Goal: Task Accomplishment & Management: Manage account settings

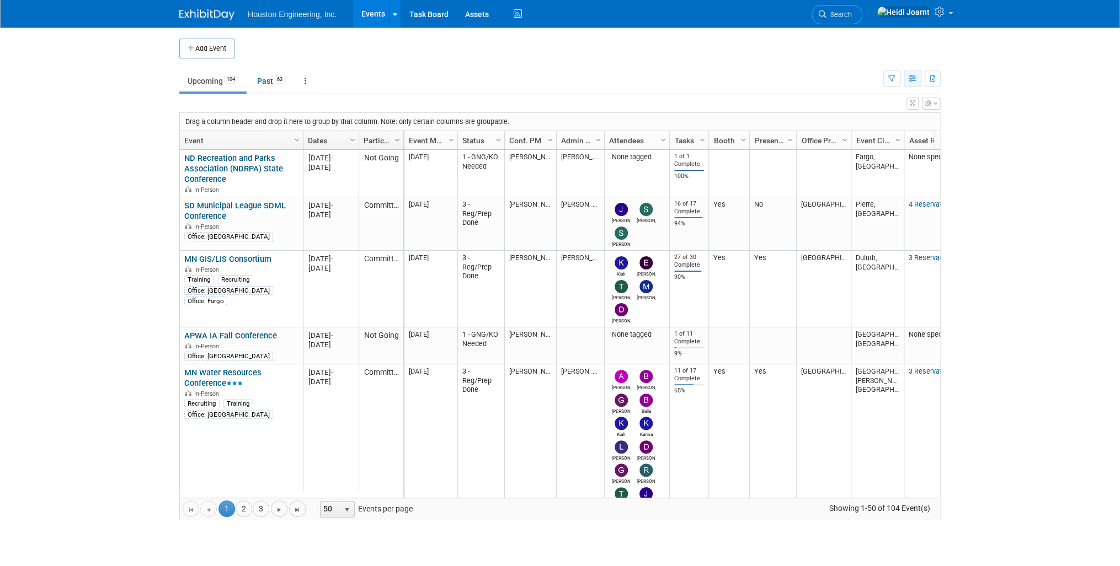
click at [917, 79] on button "button" at bounding box center [912, 79] width 18 height 16
click at [881, 147] on link "Calendar View" at bounding box center [866, 150] width 93 height 15
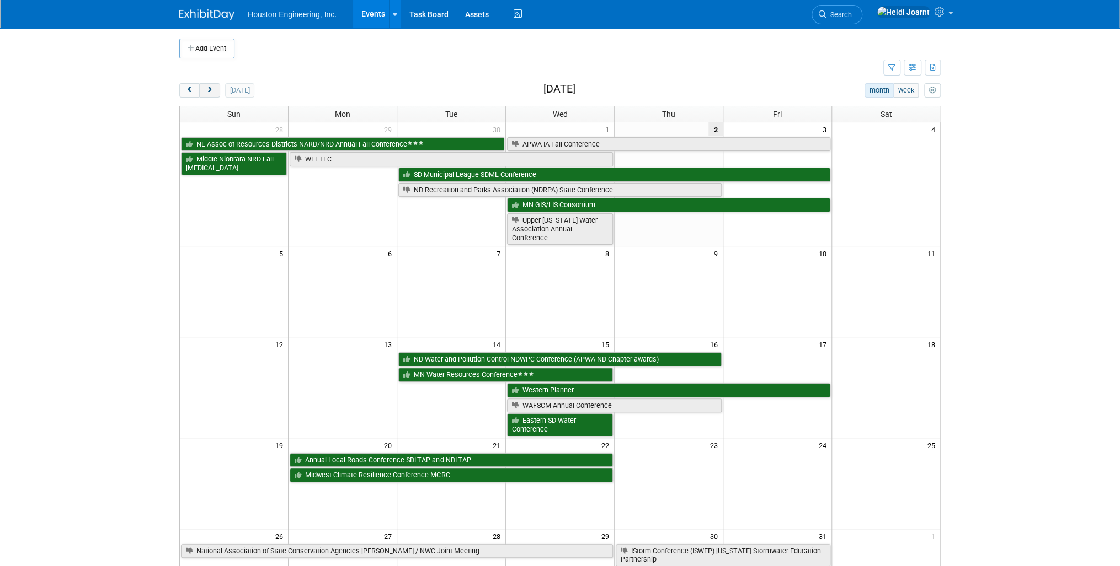
click at [205, 92] on span "next" at bounding box center [209, 90] width 8 height 7
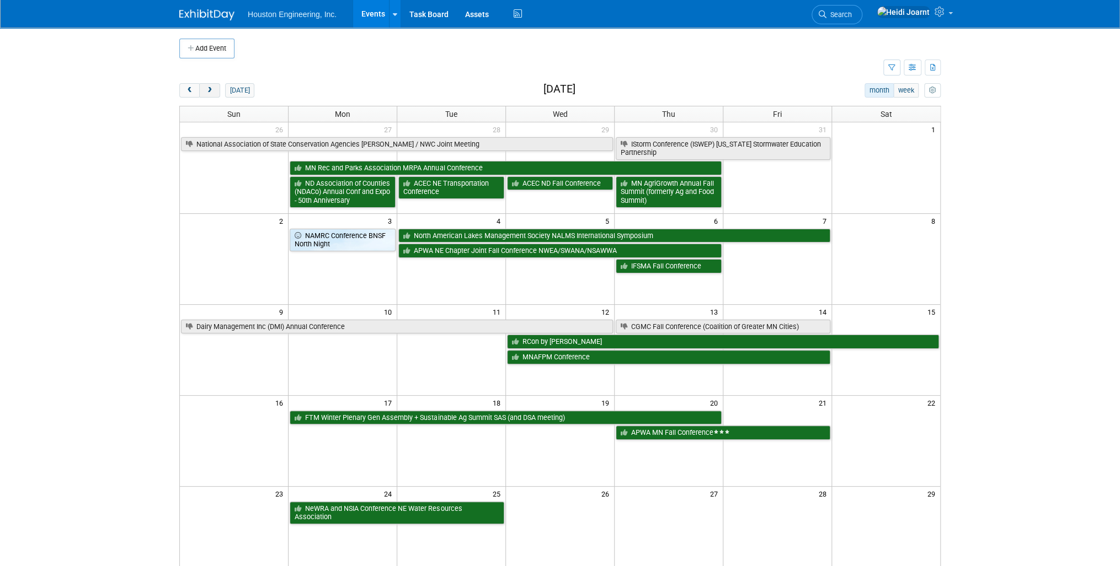
click at [205, 92] on span "next" at bounding box center [209, 90] width 8 height 7
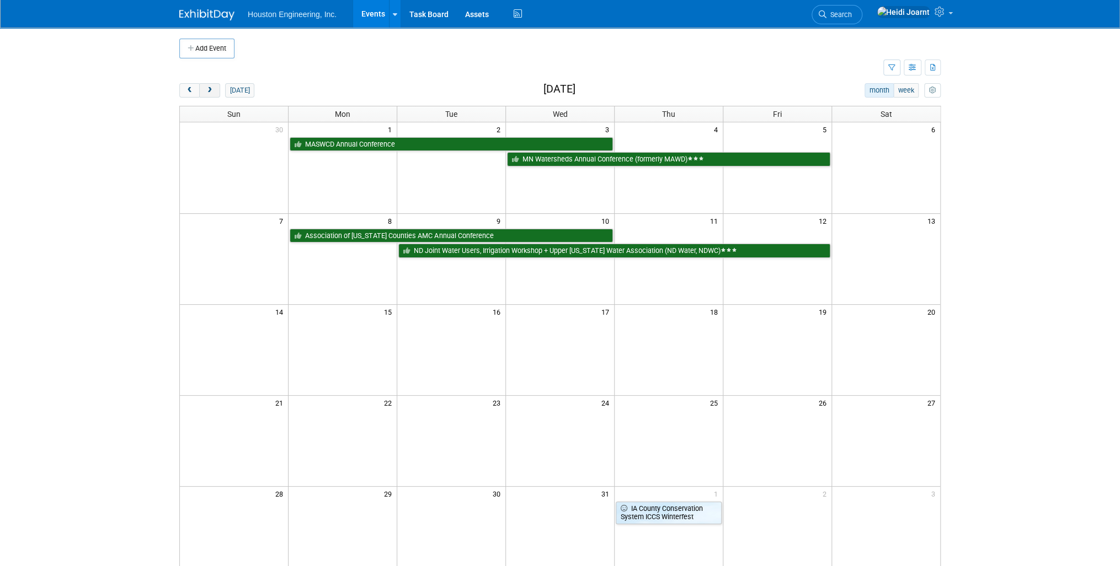
click at [206, 90] on span "next" at bounding box center [209, 90] width 8 height 7
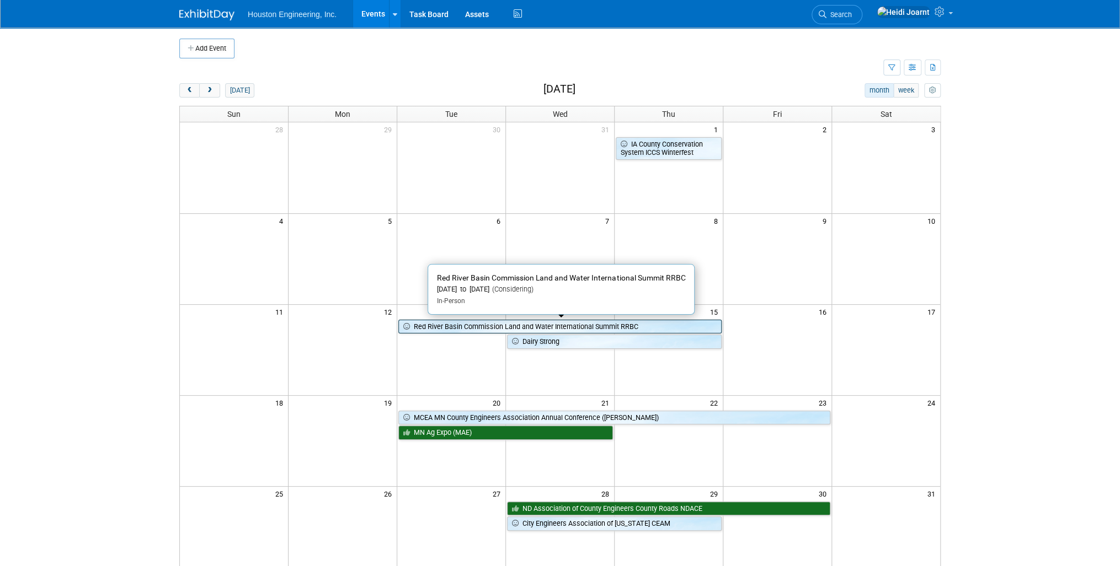
click at [554, 324] on link "Red River Basin Commission Land and Water International Summit RRBC" at bounding box center [559, 327] width 323 height 14
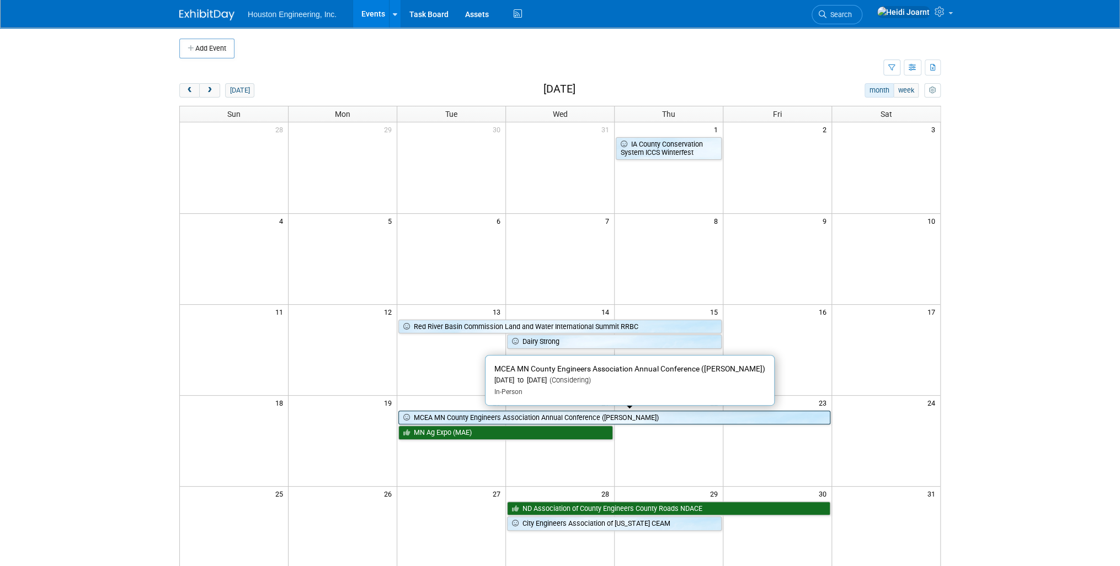
click at [552, 419] on link "MCEA MN County Engineers Association Annual Conference (Cragun’s)" at bounding box center [613, 418] width 431 height 14
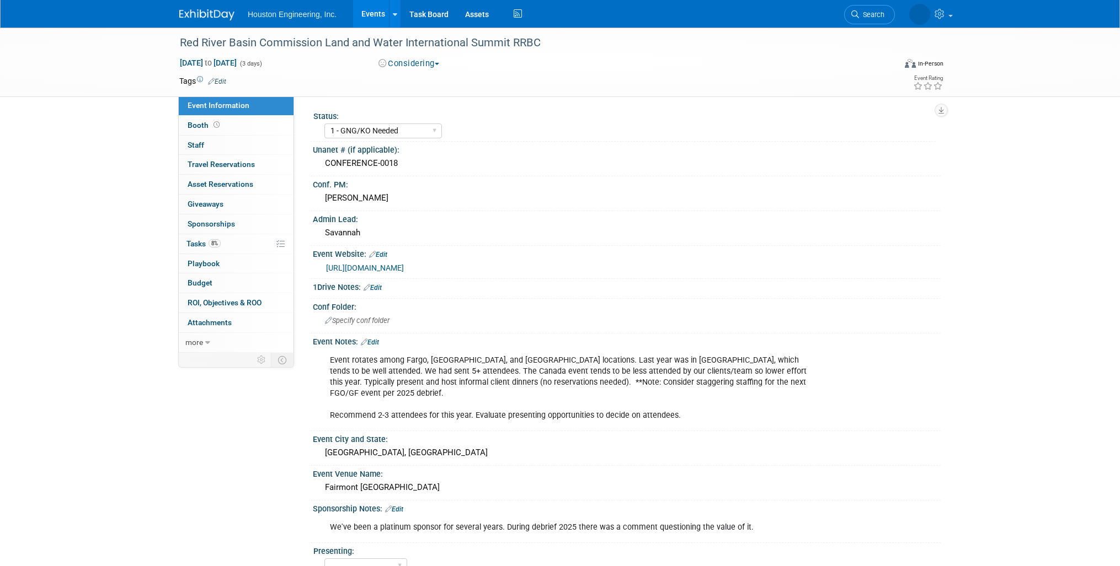
select select "1 - GNG/KO Needed"
select select "Water Resources"
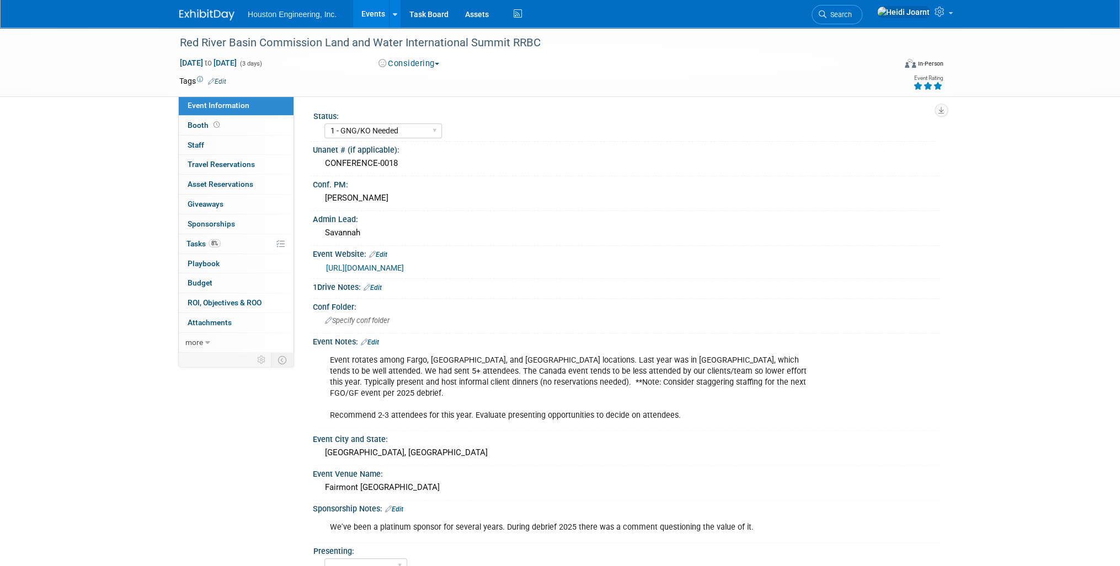
click at [940, 86] on icon at bounding box center [938, 86] width 10 height 8
click at [376, 340] on link "Edit" at bounding box center [370, 343] width 18 height 8
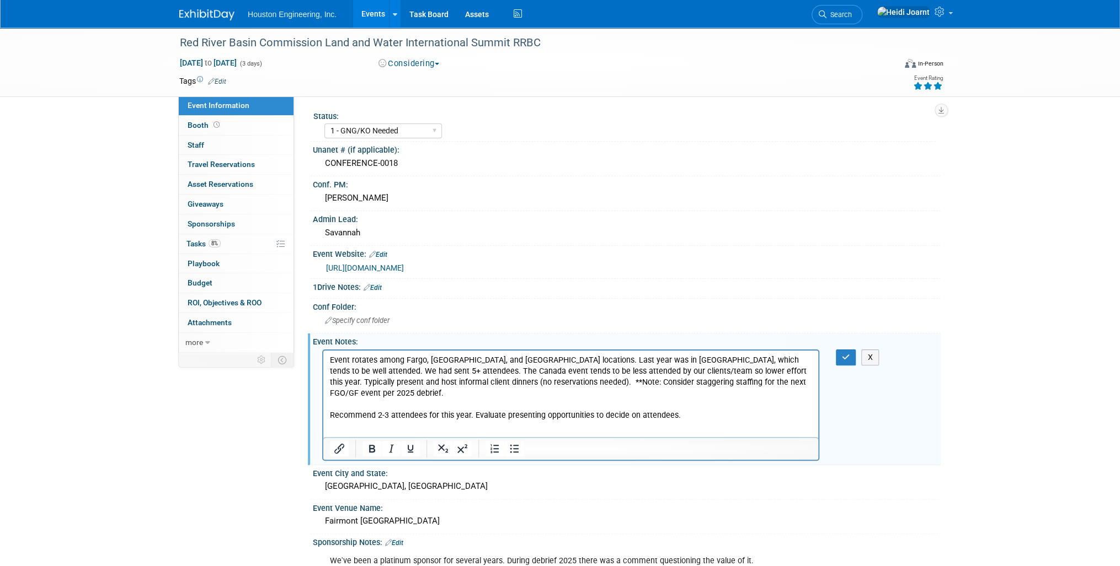
click at [714, 408] on p "Event rotates among Fargo, GF, and Winnipeg locations. Last year was in Grand F…" at bounding box center [571, 388] width 482 height 66
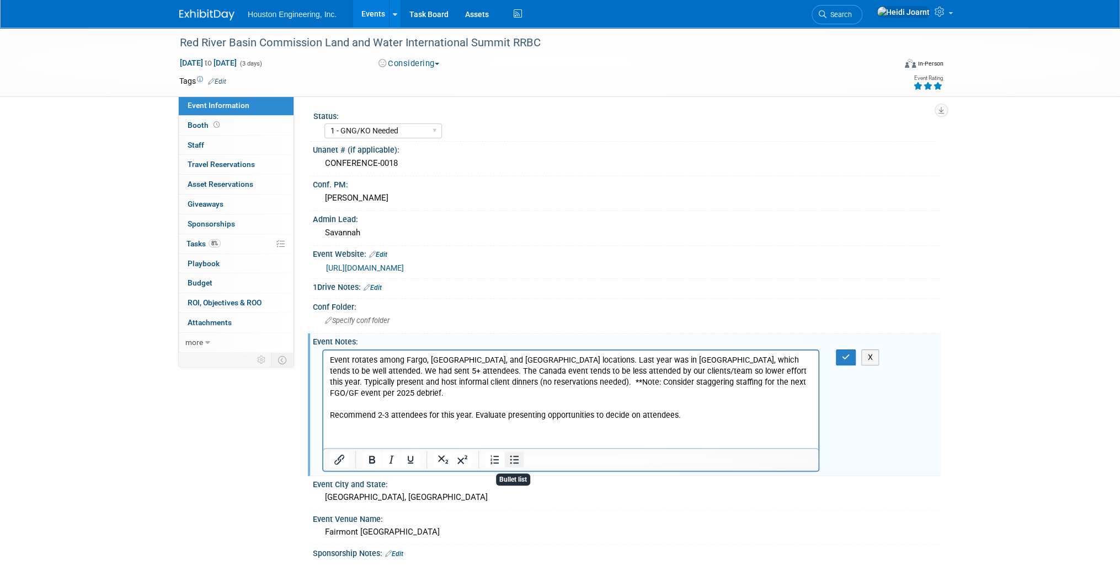
click at [517, 462] on icon "Bullet list" at bounding box center [513, 459] width 13 height 13
click at [549, 362] on li "Event rotates among Fargo, GF, and Winnipeg locations. Last year was in Grand F…" at bounding box center [582, 388] width 460 height 66
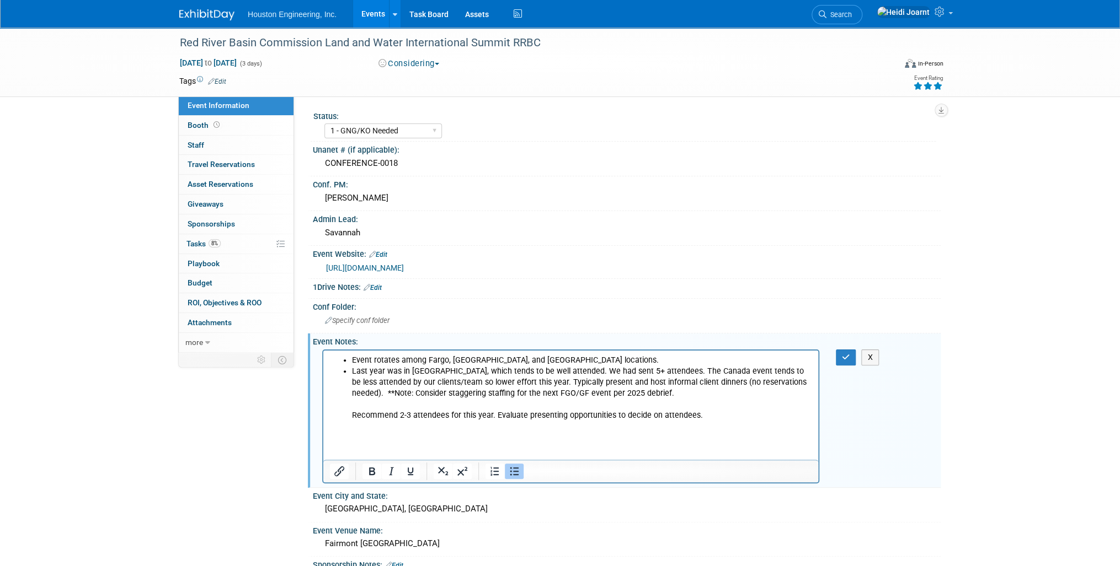
click at [667, 371] on li "Last year was in Grand Forks, which tends to be well attended. We had sent 5+ a…" at bounding box center [582, 393] width 460 height 55
click at [786, 396] on li "The Canada event tends to be less attended by our clients/team so lower effort …" at bounding box center [582, 399] width 460 height 44
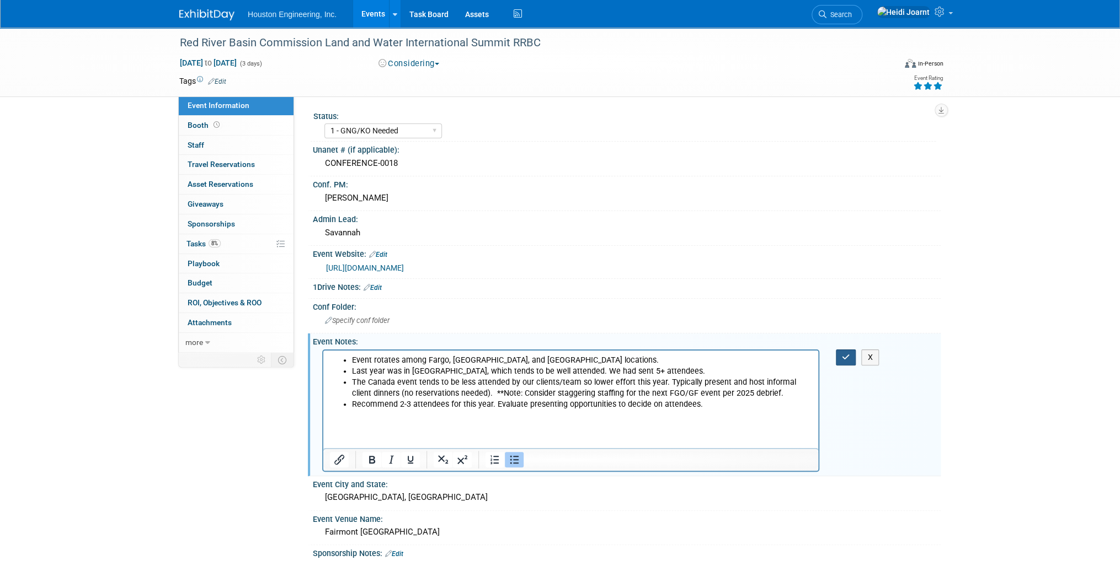
click at [836, 352] on button "button" at bounding box center [846, 358] width 20 height 16
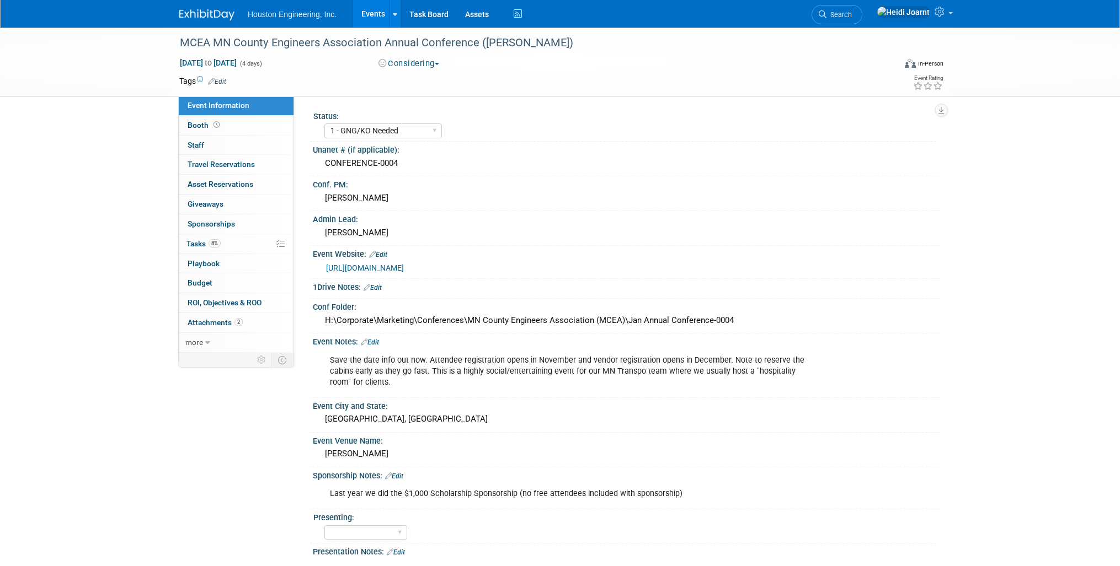
select select "1 - GNG/KO Needed"
select select "Transportation"
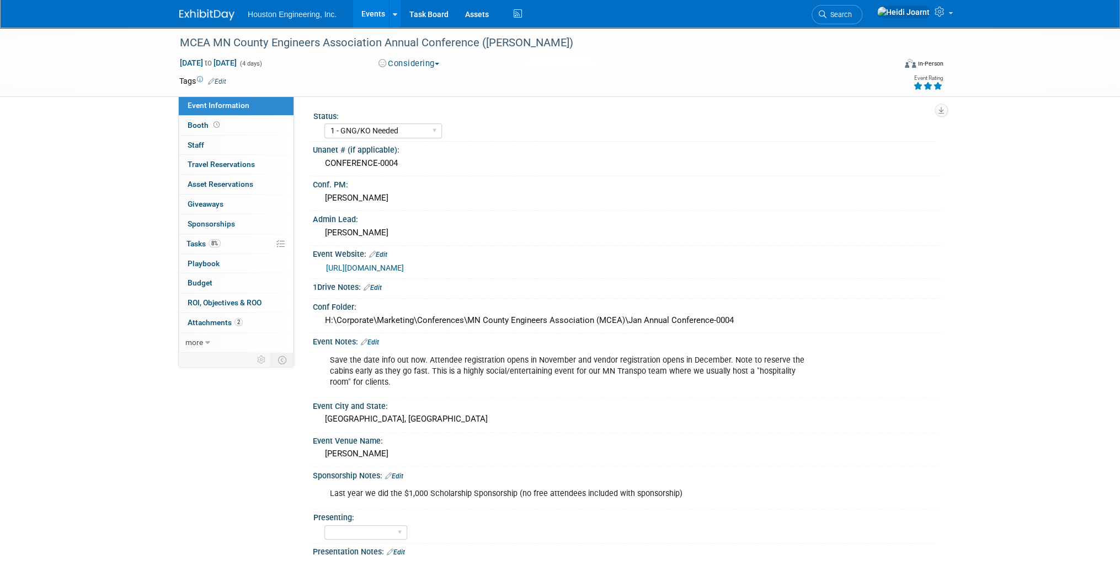
click at [934, 84] on icon at bounding box center [938, 86] width 10 height 8
click at [373, 343] on link "Edit" at bounding box center [370, 343] width 18 height 8
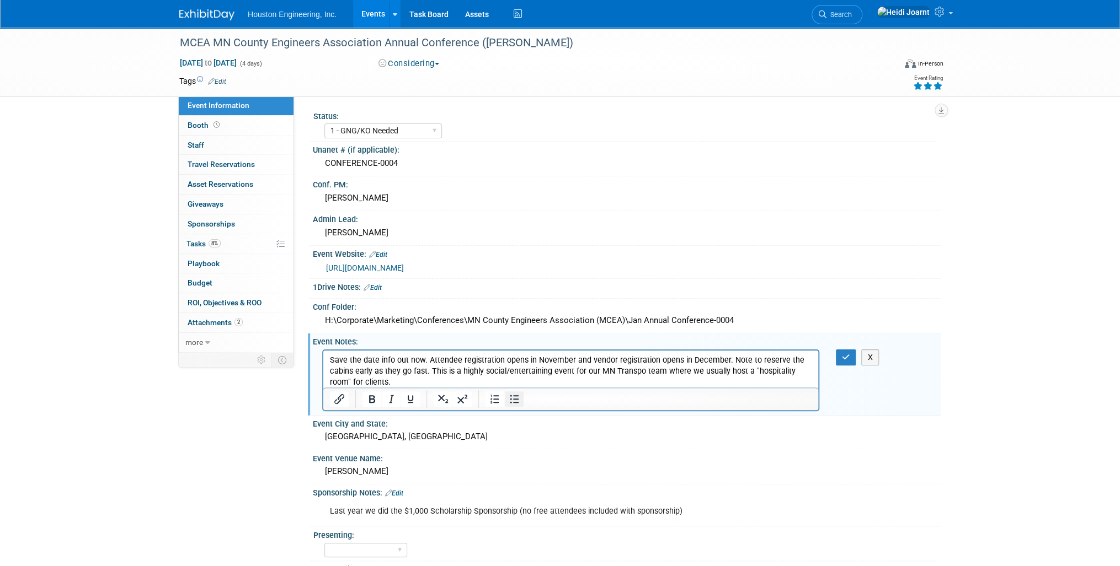
click at [510, 400] on icon "Bullet list" at bounding box center [514, 399] width 9 height 8
click at [583, 382] on li "Save the date info out now. Attendee registration opens in November and vendor …" at bounding box center [582, 371] width 460 height 33
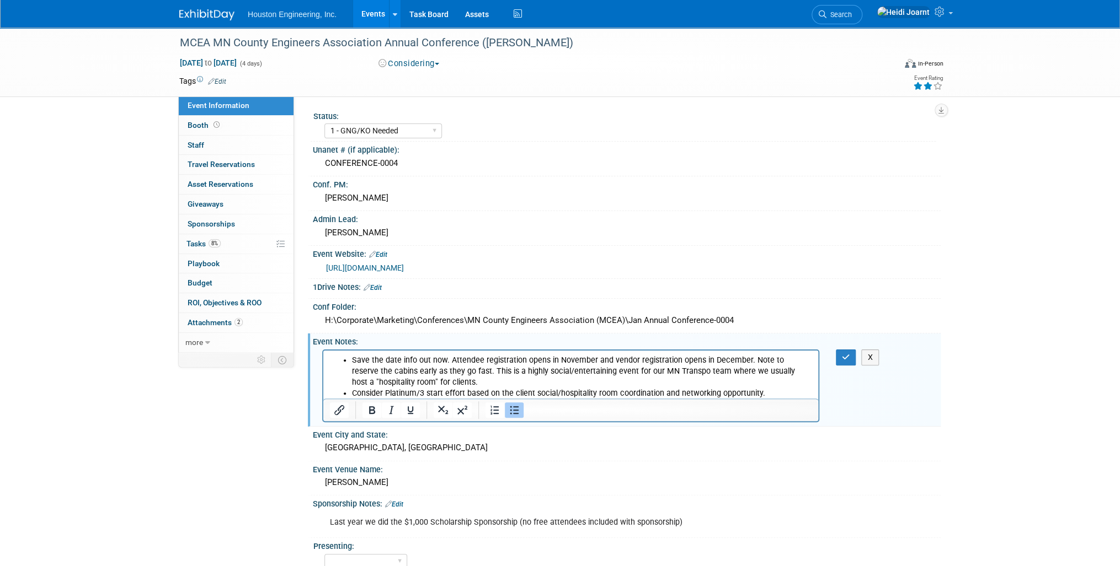
click at [924, 87] on icon at bounding box center [928, 86] width 10 height 8
click at [409, 392] on li "Consider Platinum/3 start effort based on the client social/hospitality room co…" at bounding box center [582, 393] width 460 height 11
click at [409, 394] on li "Consider Gold/3 start effort based on the client social/hospitality room coordi…" at bounding box center [582, 393] width 460 height 11
click at [853, 357] on button "button" at bounding box center [846, 358] width 20 height 16
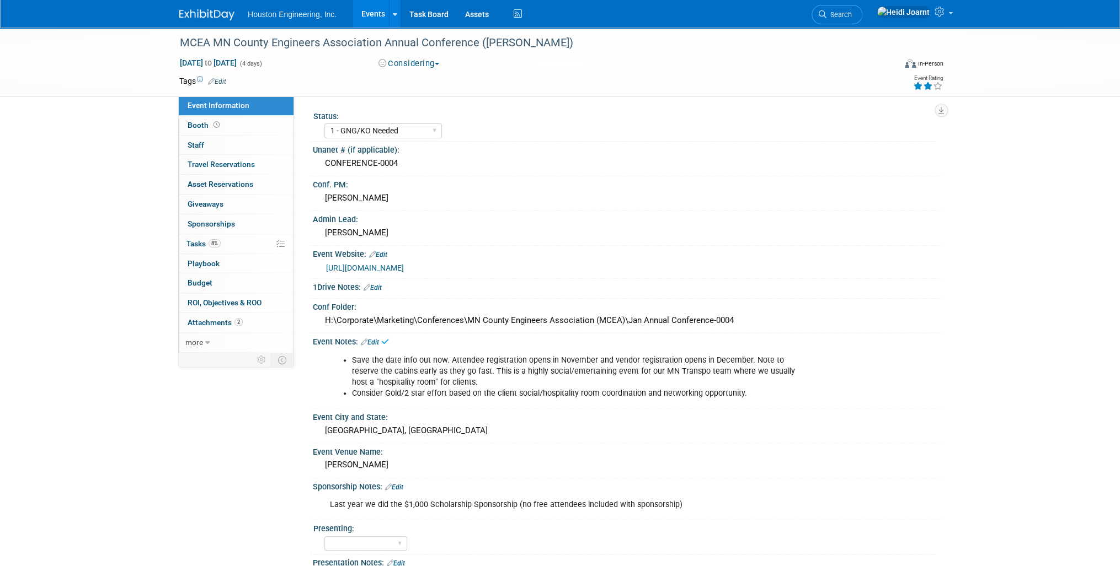
click at [370, 13] on link "Events" at bounding box center [373, 14] width 40 height 28
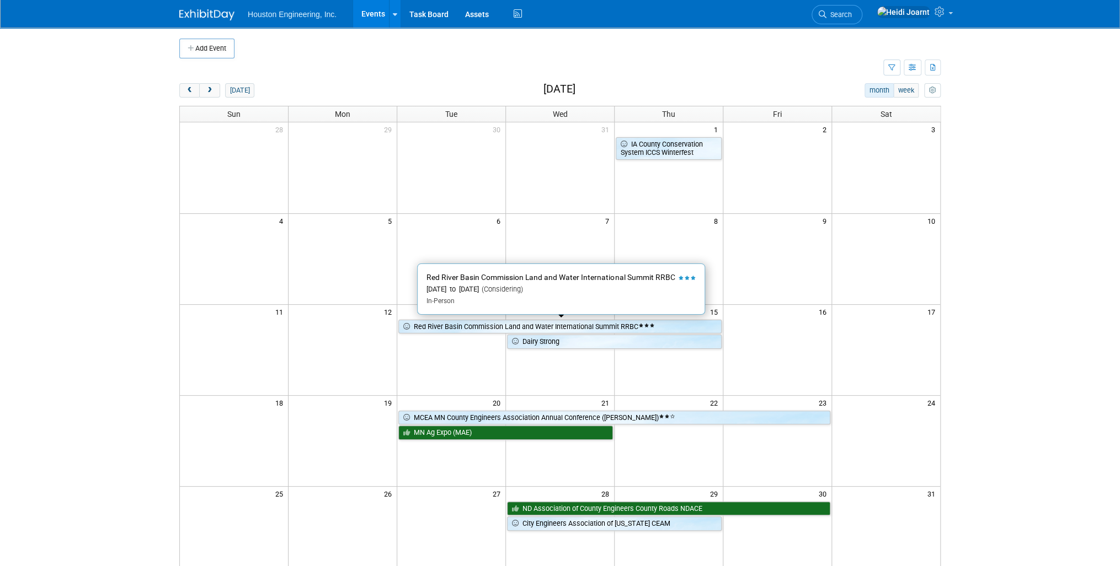
click at [611, 324] on link "Red River Basin Commission Land and Water International Summit RRBC" at bounding box center [559, 327] width 323 height 14
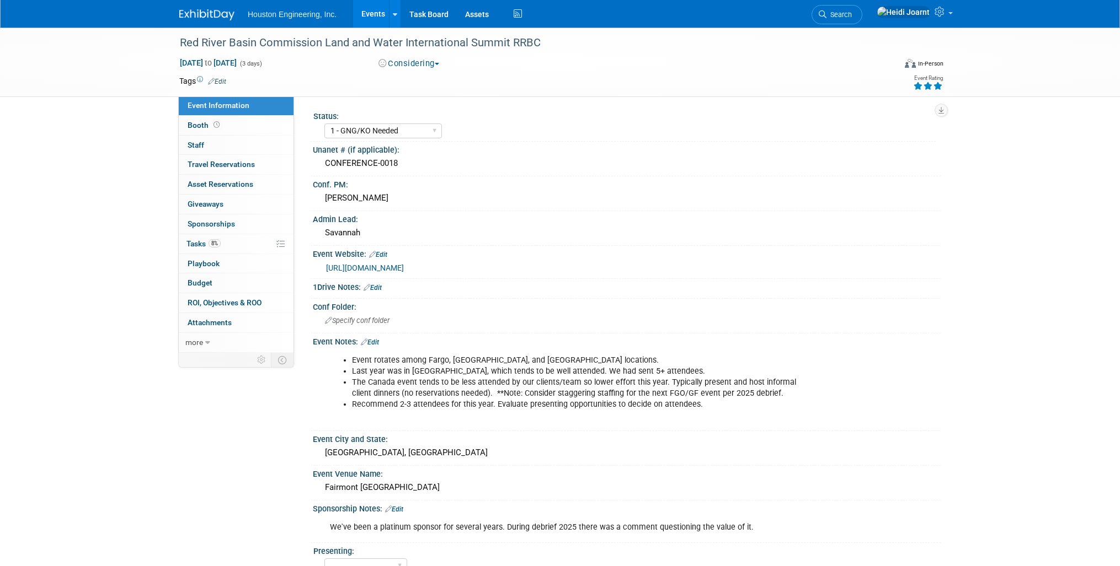
select select "1 - GNG/KO Needed"
select select "Water Resources"
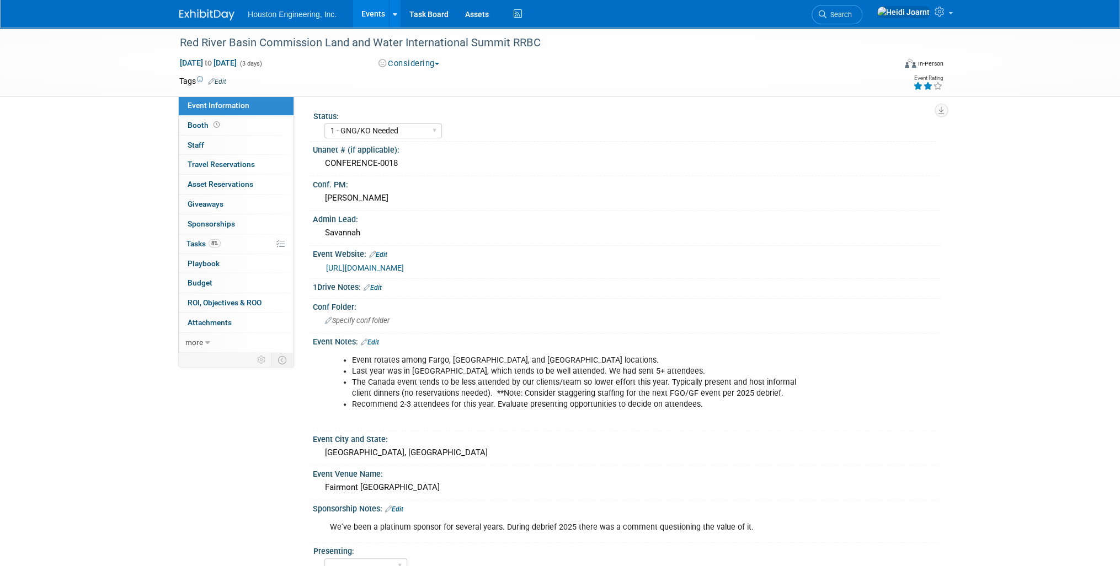
click at [927, 89] on icon at bounding box center [928, 86] width 10 height 8
click at [376, 15] on link "Events" at bounding box center [373, 14] width 40 height 28
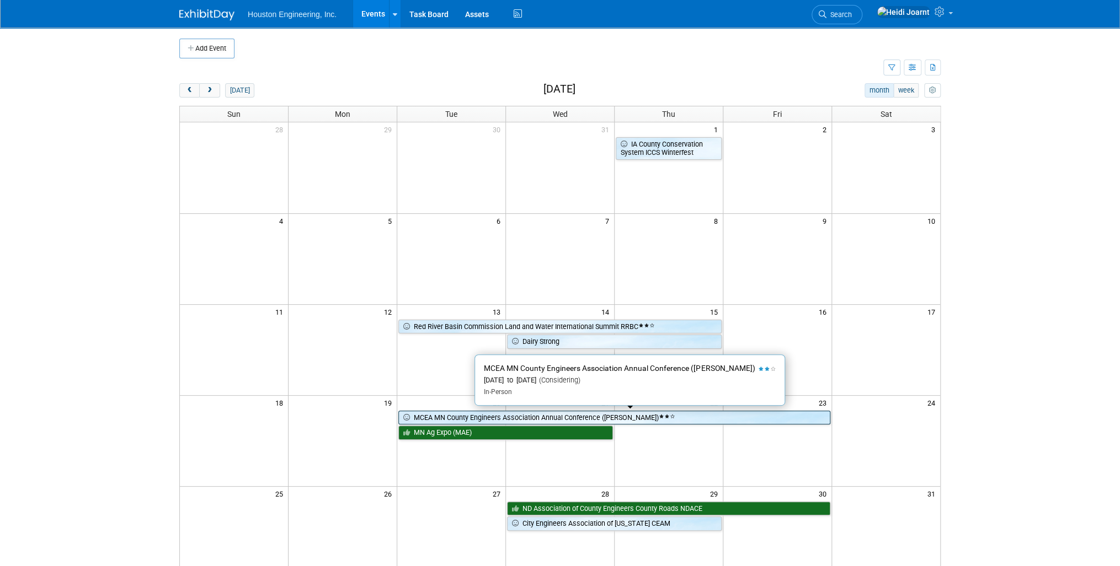
scroll to position [44, 0]
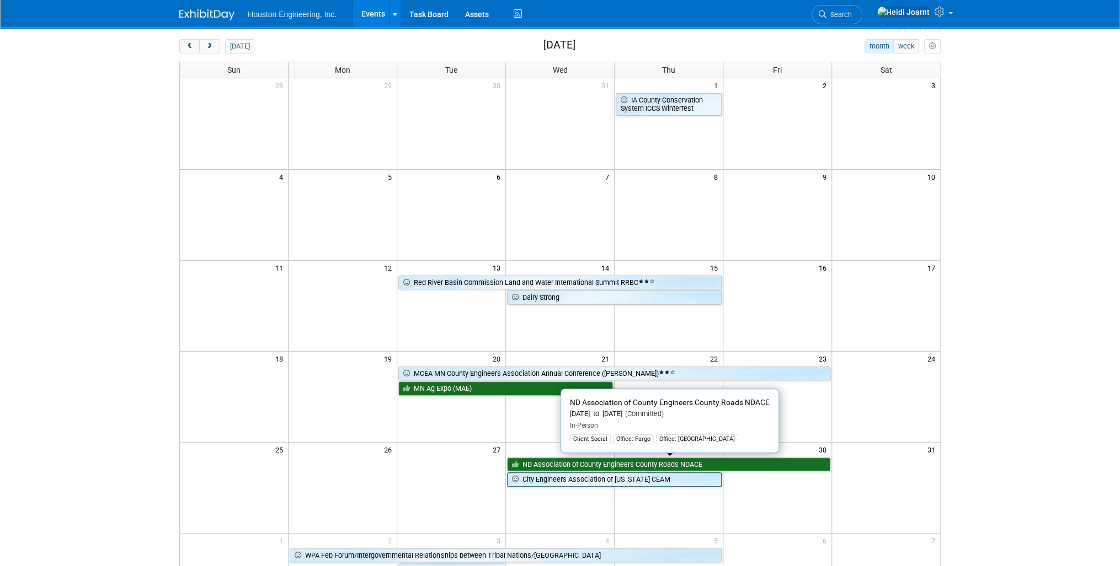
click at [629, 468] on link "ND Association of County Engineers County Roads NDACE" at bounding box center [668, 465] width 323 height 14
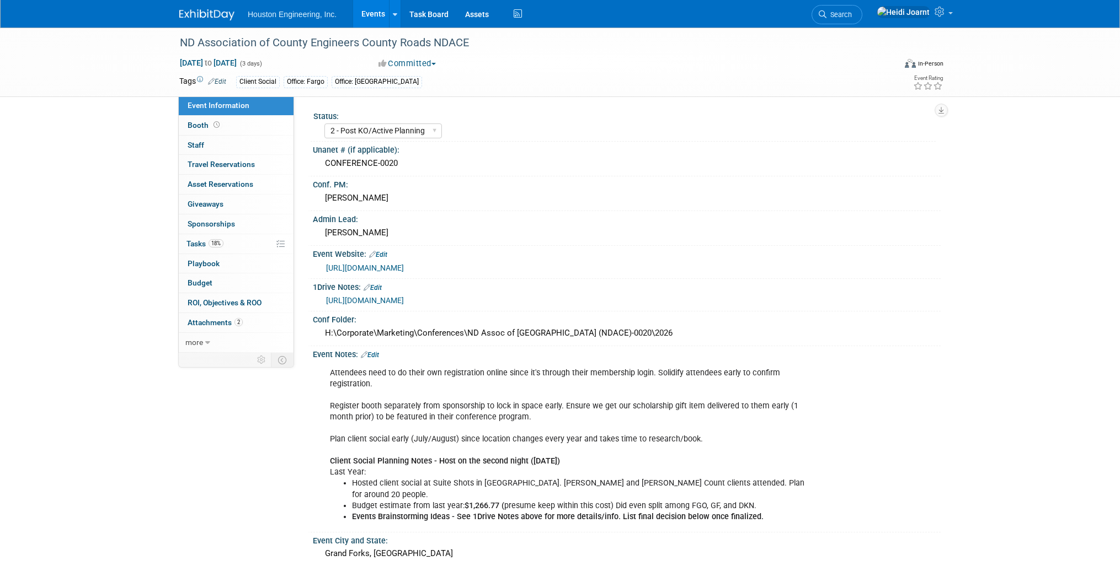
select select "2 - Post KO/Active Planning"
select select "Transportation"
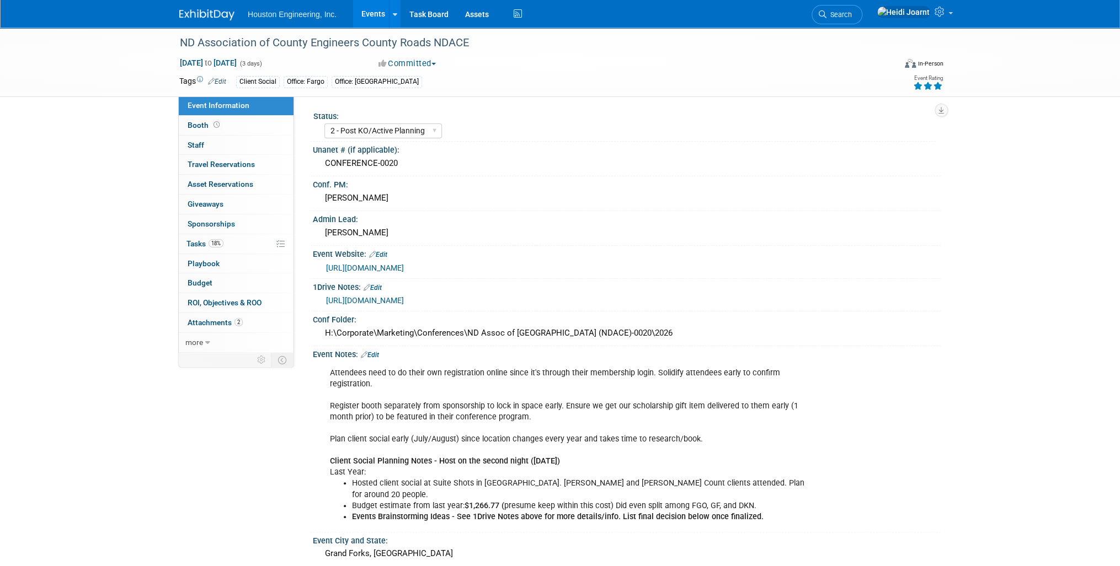
click at [939, 88] on icon at bounding box center [938, 86] width 10 height 8
click at [376, 354] on link "Edit" at bounding box center [370, 355] width 18 height 8
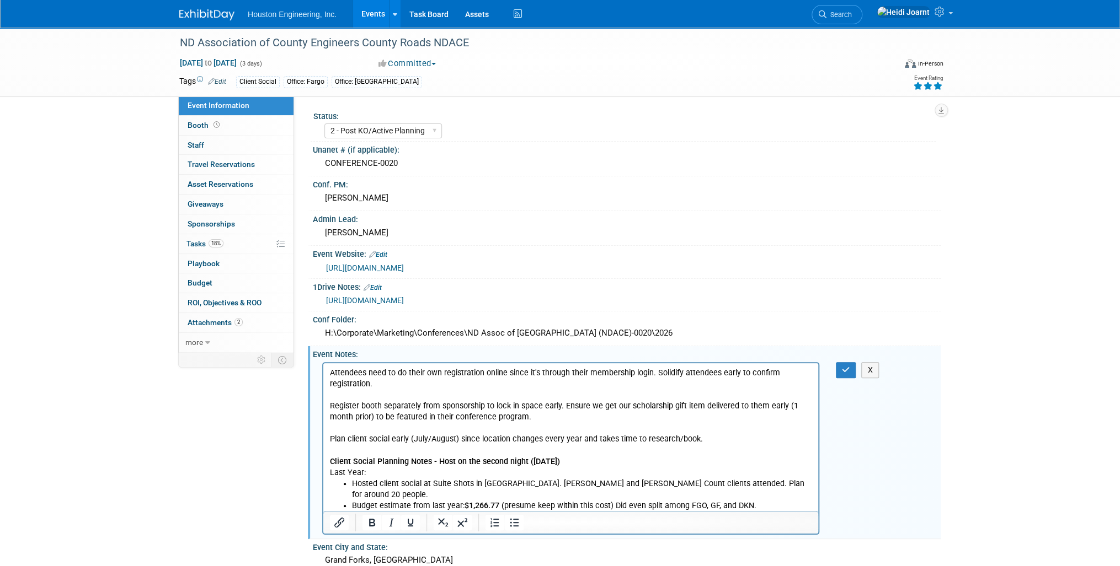
click at [394, 385] on p "Attendees need to do their own registration online since it's through their mem…" at bounding box center [571, 422] width 482 height 111
drag, startPoint x: 1174, startPoint y: 731, endPoint x: 786, endPoint y: 368, distance: 531.1
drag, startPoint x: 735, startPoint y: 386, endPoint x: 683, endPoint y: 386, distance: 52.4
click at [683, 386] on p "Attendees need to do their own registration online since it's through their mem…" at bounding box center [571, 422] width 482 height 111
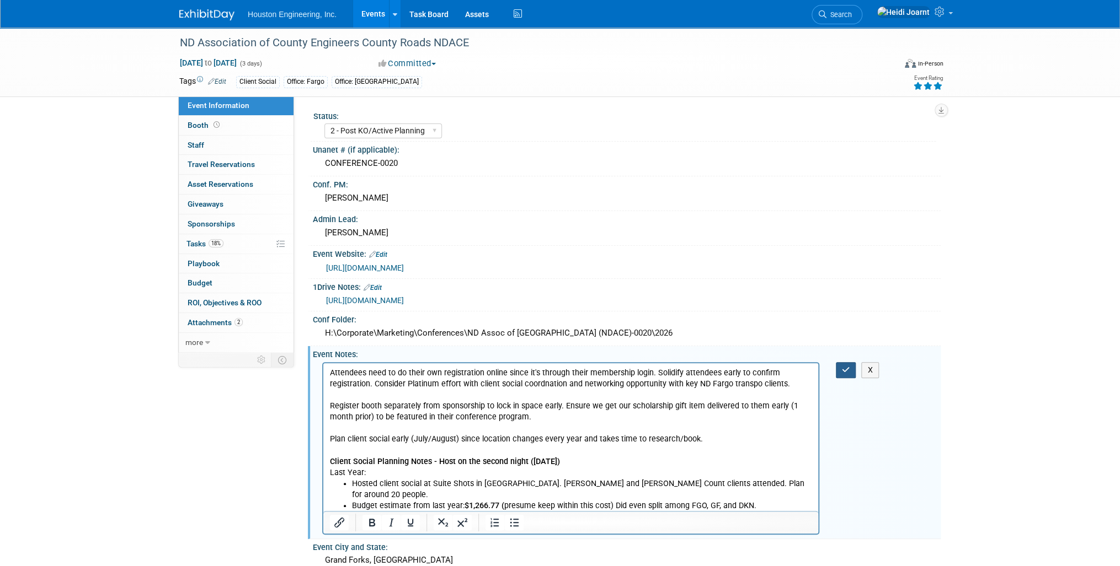
click at [846, 371] on icon "button" at bounding box center [846, 370] width 8 height 8
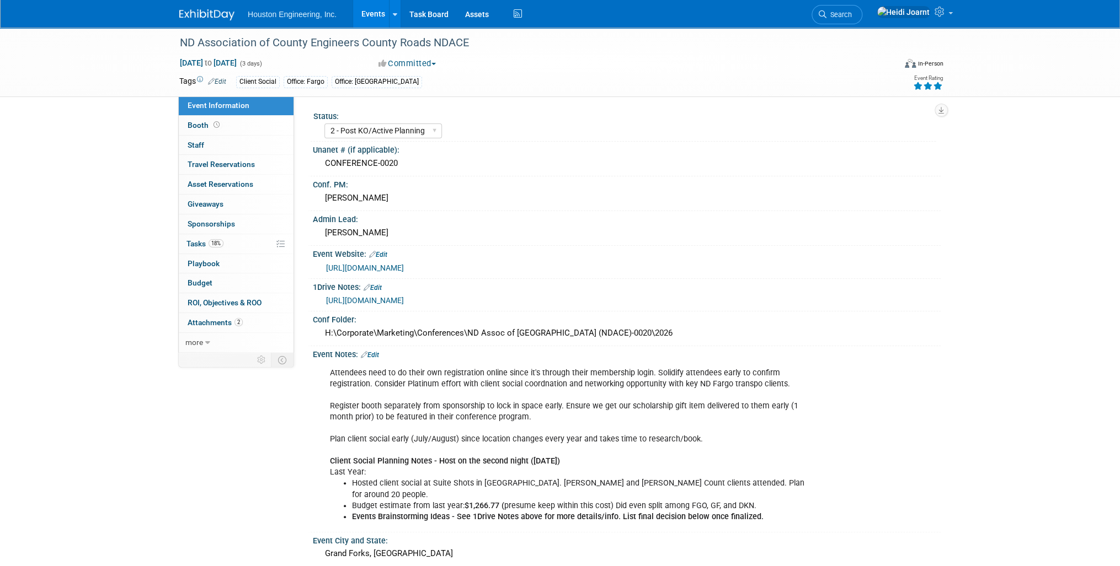
click at [381, 10] on link "Events" at bounding box center [373, 14] width 40 height 28
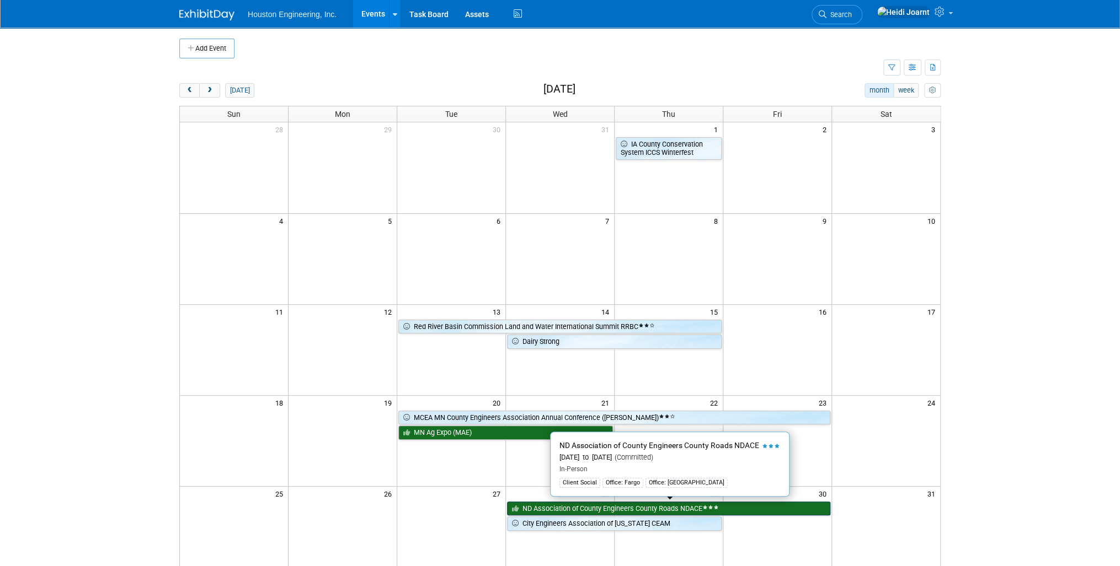
click at [661, 505] on link "ND Association of County Engineers County Roads NDACE" at bounding box center [668, 509] width 323 height 14
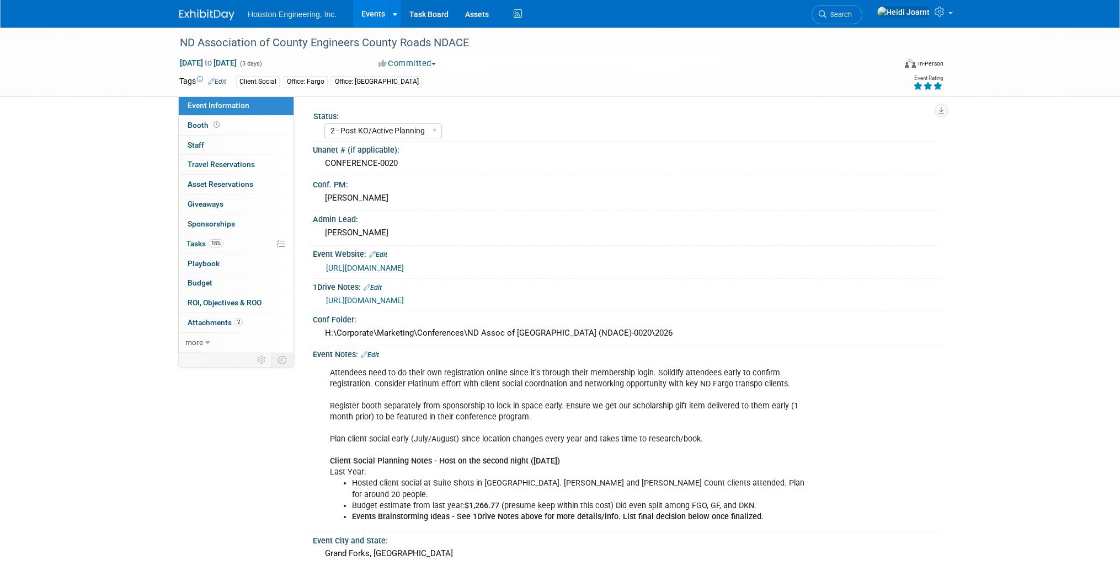
select select "2 - Post KO/Active Planning"
select select "Transportation"
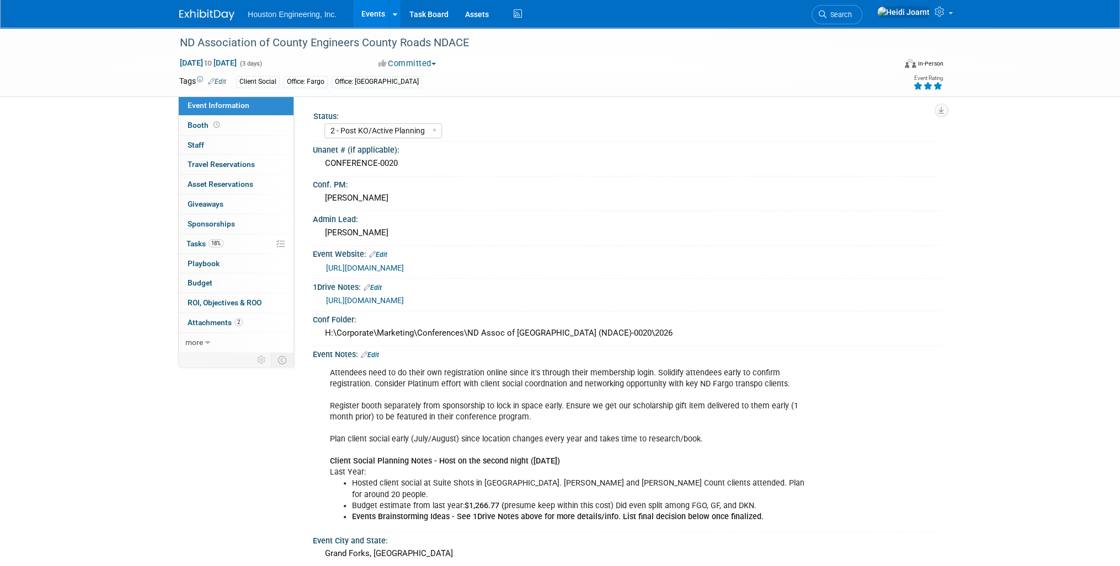
click at [940, 86] on icon at bounding box center [938, 86] width 10 height 8
click at [934, 87] on icon at bounding box center [938, 86] width 10 height 8
click at [371, 15] on link "Events" at bounding box center [373, 14] width 40 height 28
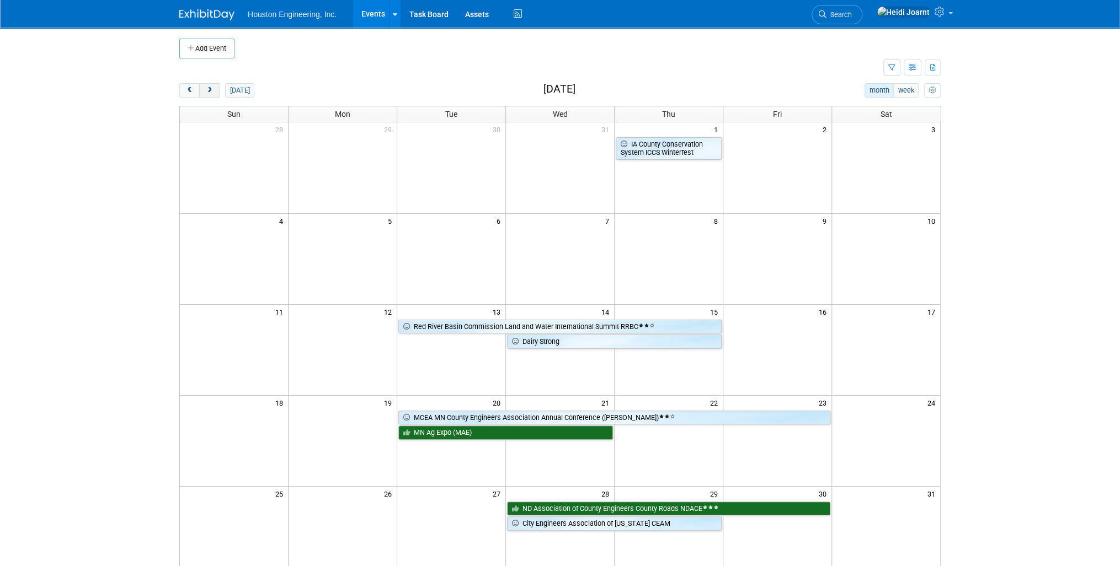
click at [206, 92] on span "next" at bounding box center [209, 90] width 8 height 7
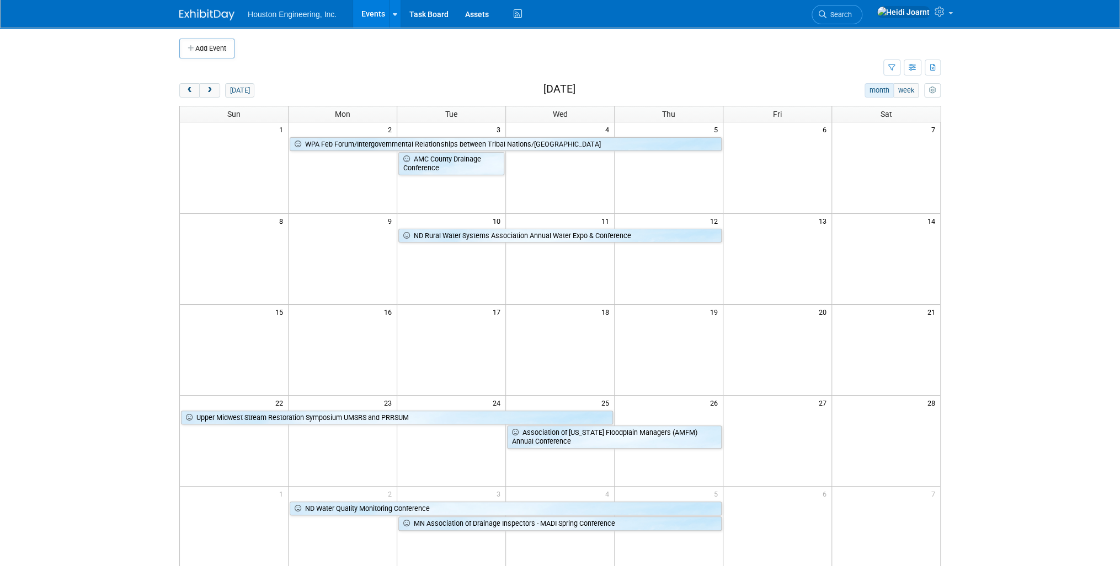
click at [372, 14] on link "Events" at bounding box center [373, 14] width 40 height 28
click at [241, 88] on button "[DATE]" at bounding box center [239, 90] width 29 height 14
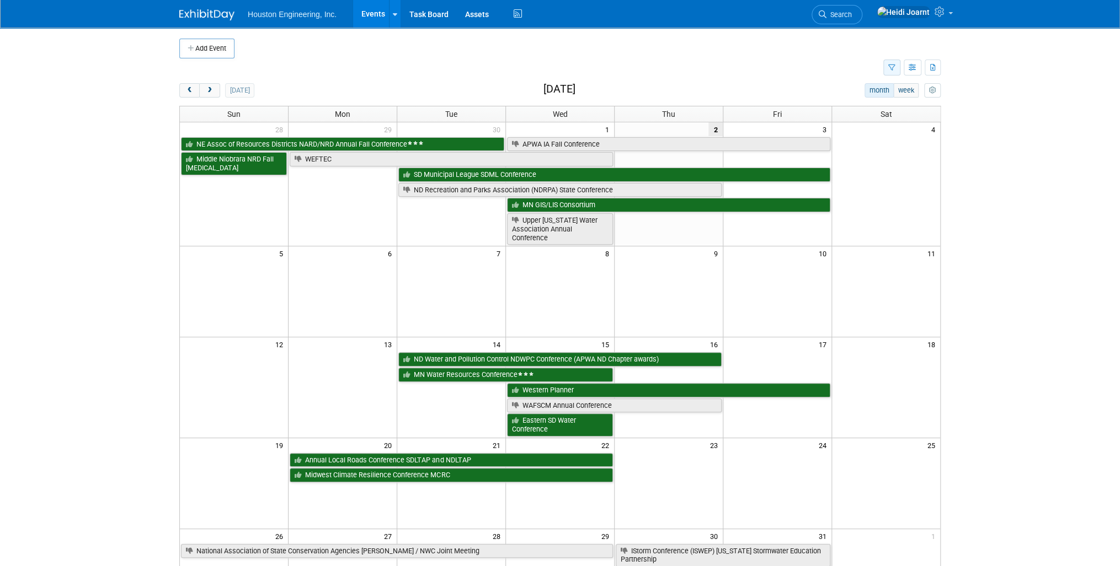
click at [887, 71] on button "button" at bounding box center [891, 68] width 17 height 16
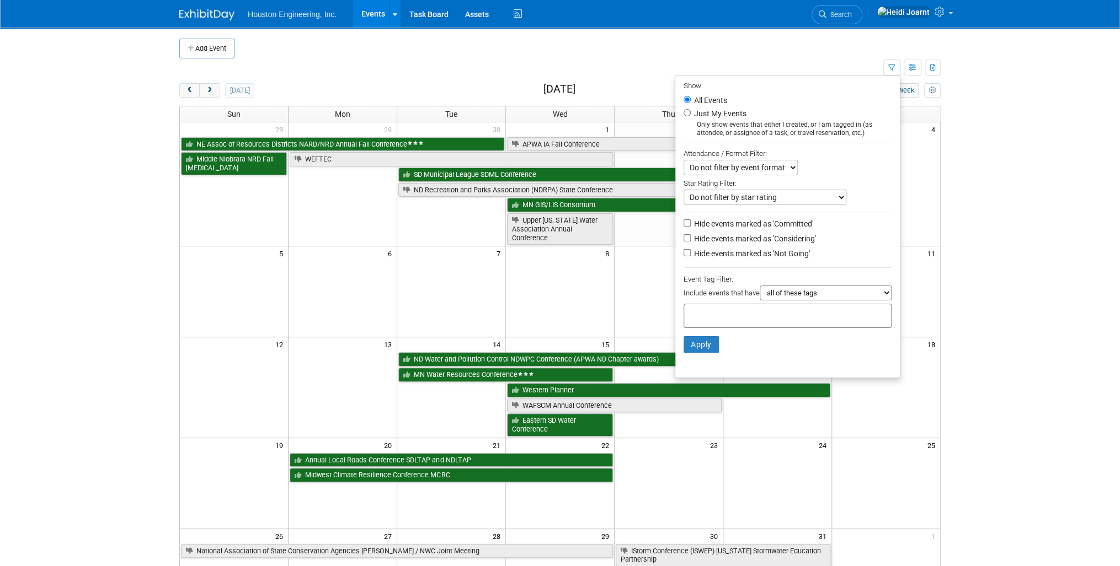
click at [760, 253] on label "Hide events marked as 'Not Going'" at bounding box center [751, 253] width 118 height 11
click at [691, 253] on input "Hide events marked as 'Not Going'" at bounding box center [686, 252] width 7 height 7
checkbox input "true"
click at [703, 345] on button "Apply" at bounding box center [700, 344] width 35 height 17
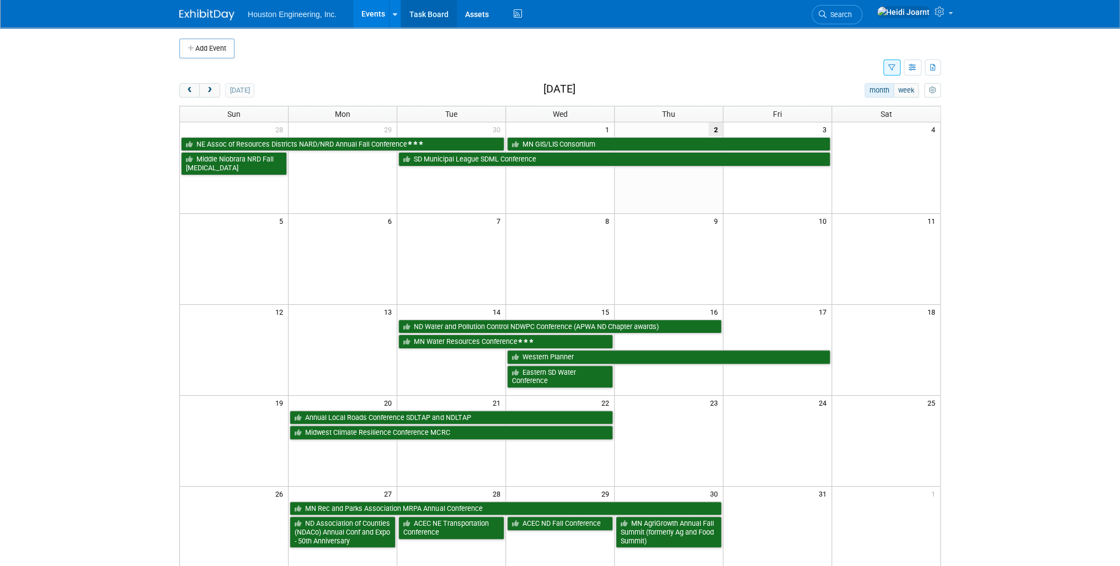
click at [431, 13] on link "Task Board" at bounding box center [429, 14] width 56 height 28
click at [437, 22] on link "Task Board" at bounding box center [429, 14] width 56 height 28
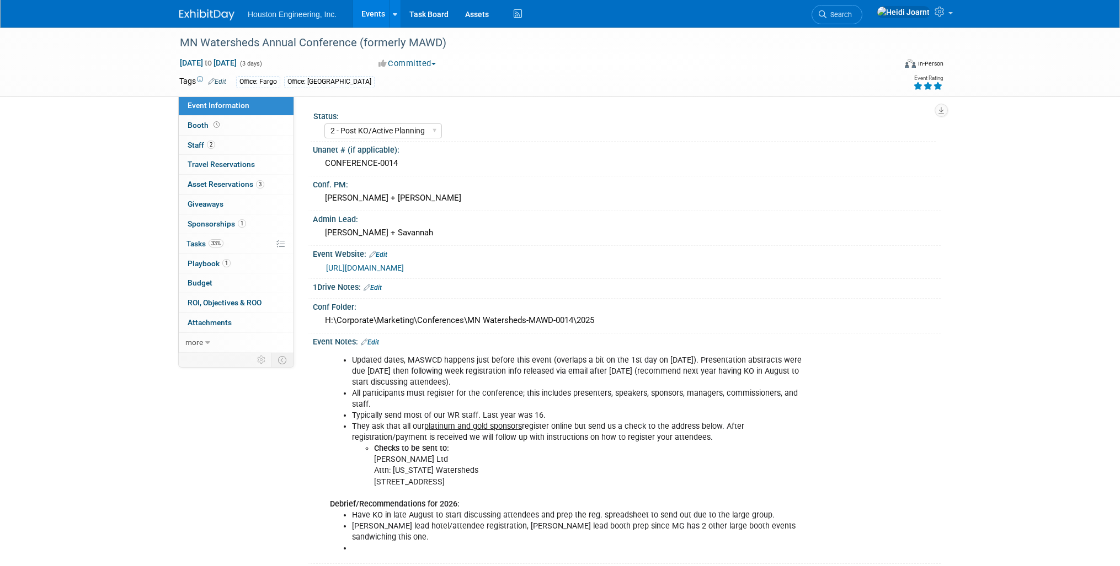
select select "2 - Post KO/Active Planning"
select select "Yes"
select select "Water Resources"
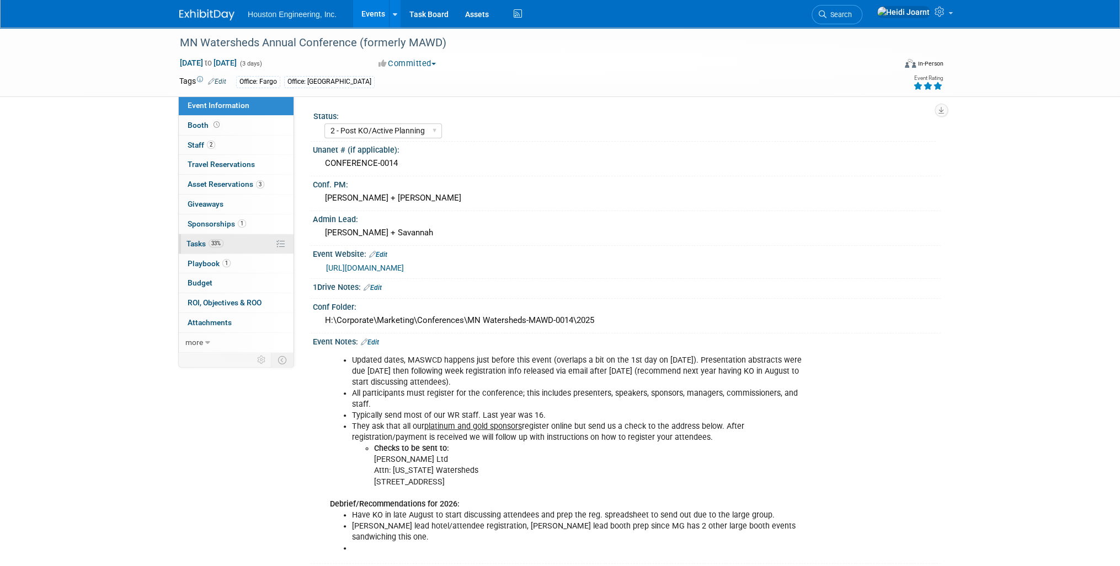
click at [240, 250] on link "33% Tasks 33%" at bounding box center [236, 243] width 115 height 19
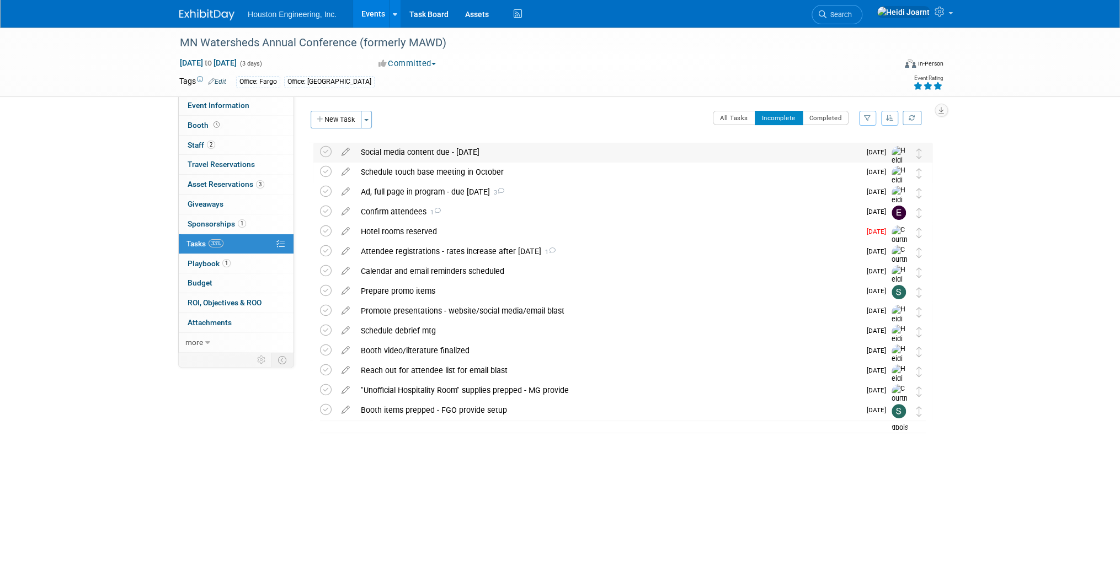
click at [538, 152] on div "Social media content due - Oct. 17" at bounding box center [607, 152] width 505 height 19
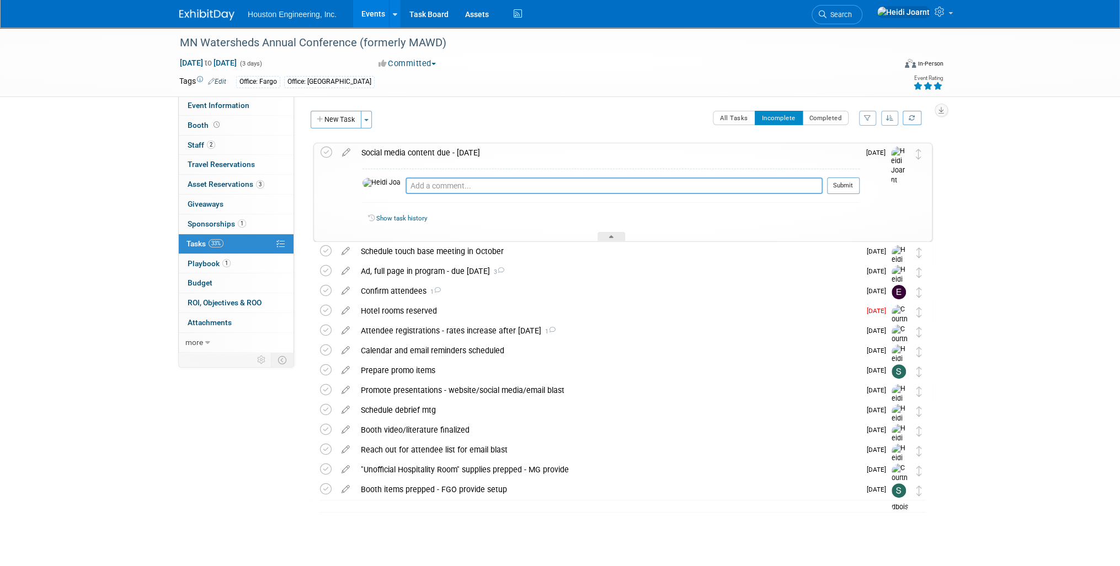
click at [510, 186] on textarea at bounding box center [613, 186] width 417 height 17
click at [521, 186] on textarea "Consider sharing our new 30 sec video with them for the post." at bounding box center [613, 186] width 417 height 16
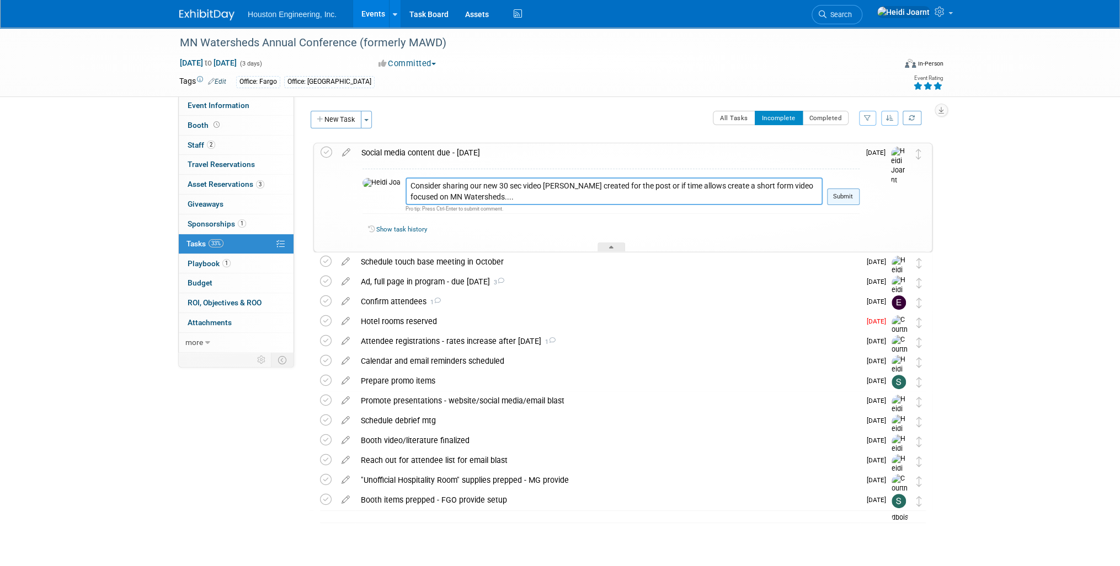
type textarea "Consider sharing our new 30 sec video Jack created for the post or if time allo…"
click at [847, 197] on button "Submit" at bounding box center [843, 197] width 33 height 17
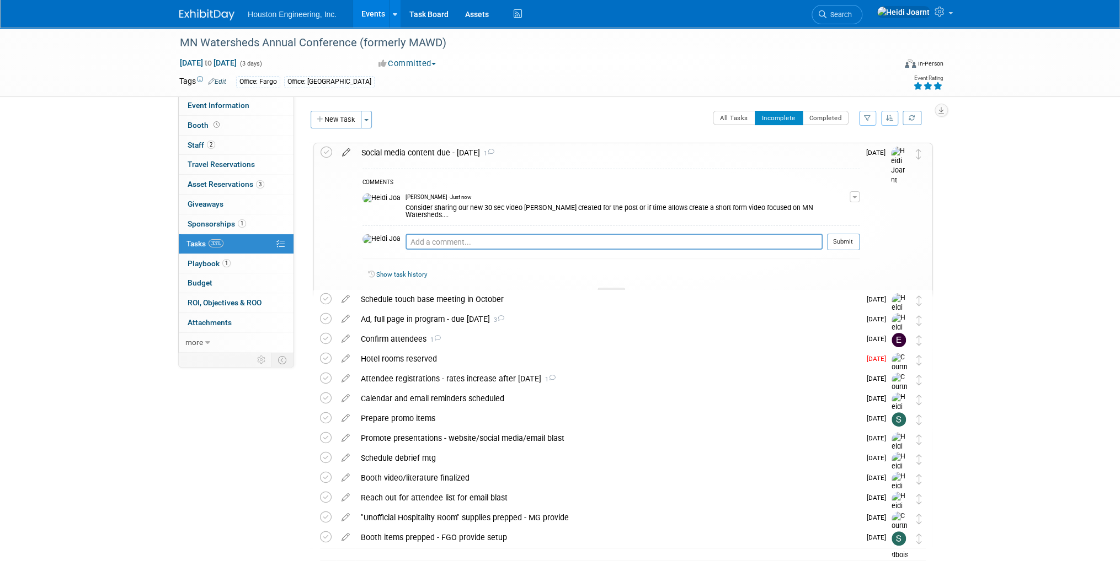
click at [344, 153] on icon at bounding box center [345, 150] width 19 height 14
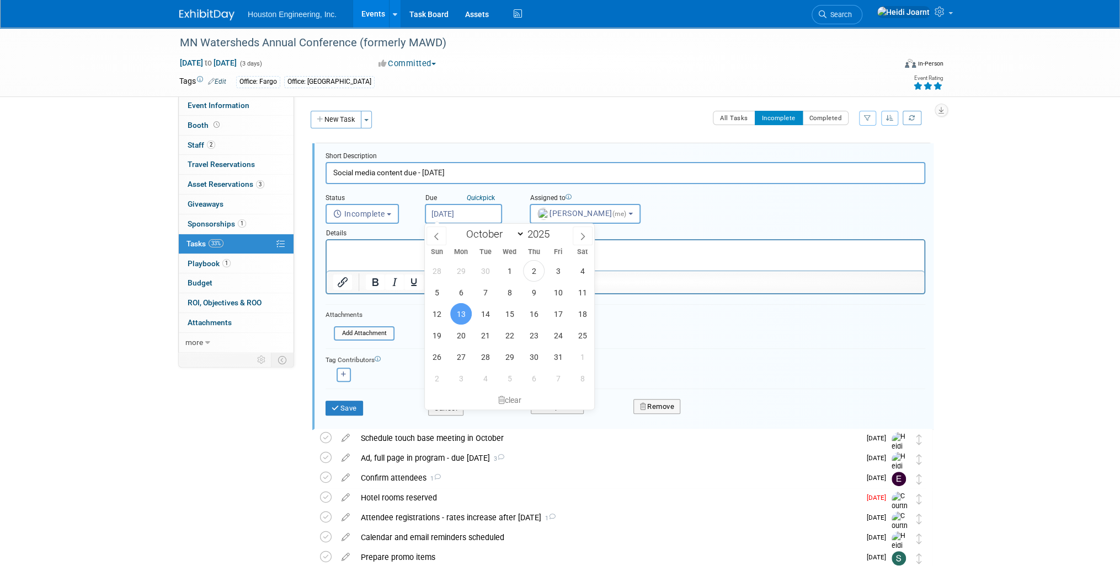
click at [456, 212] on input "Oct 13, 2025" at bounding box center [463, 214] width 77 height 20
click at [537, 292] on span "9" at bounding box center [534, 293] width 22 height 22
type input "Oct 9, 2025"
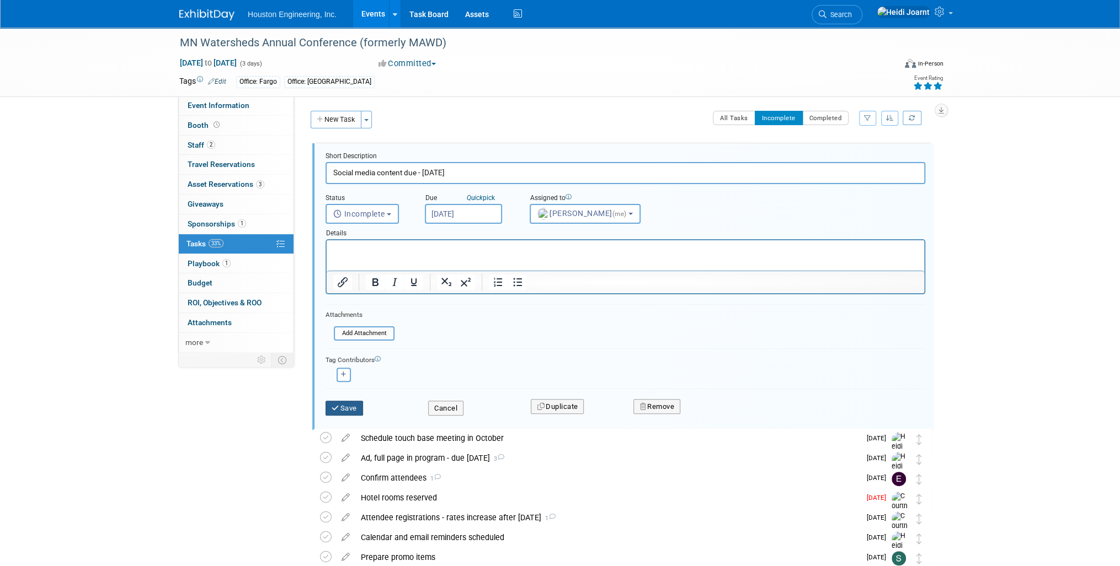
click at [351, 411] on button "Save" at bounding box center [344, 408] width 38 height 15
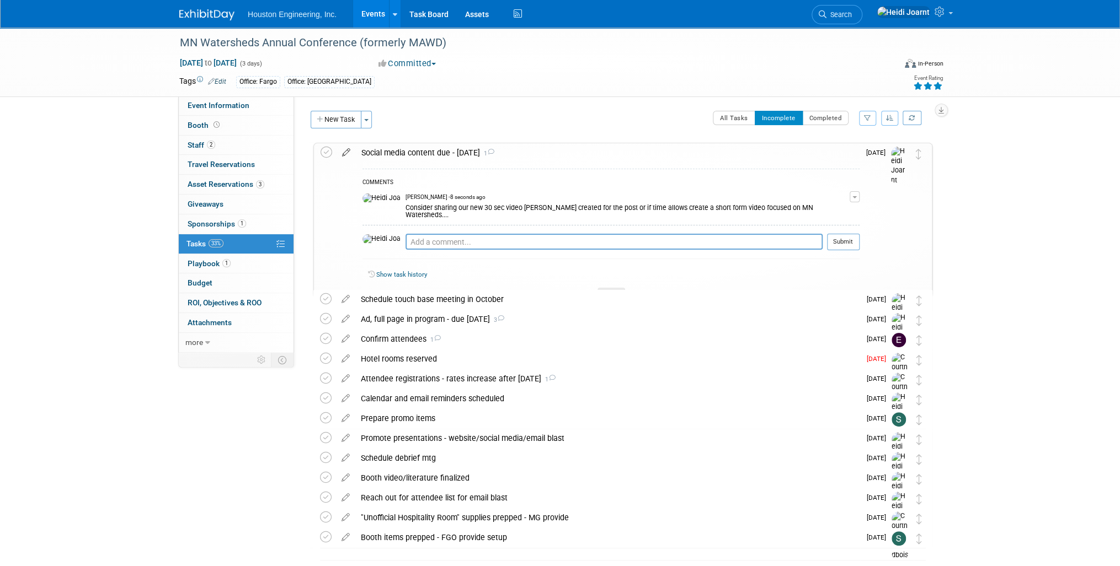
click at [344, 151] on icon at bounding box center [345, 150] width 19 height 14
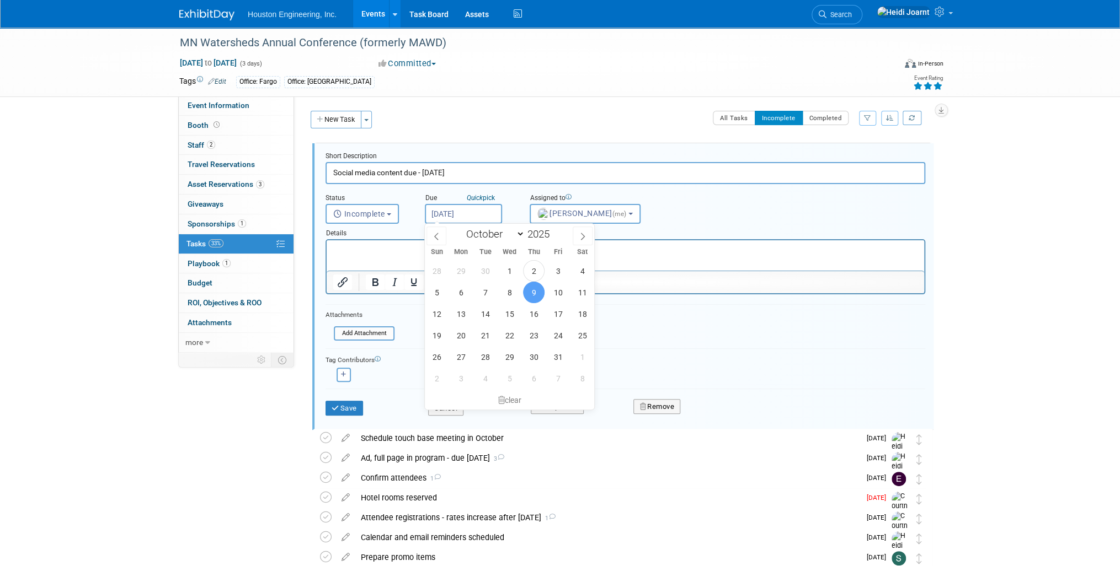
click at [452, 213] on input "Oct 9, 2025" at bounding box center [463, 214] width 77 height 20
click at [505, 298] on span "8" at bounding box center [510, 293] width 22 height 22
type input "Oct 8, 2025"
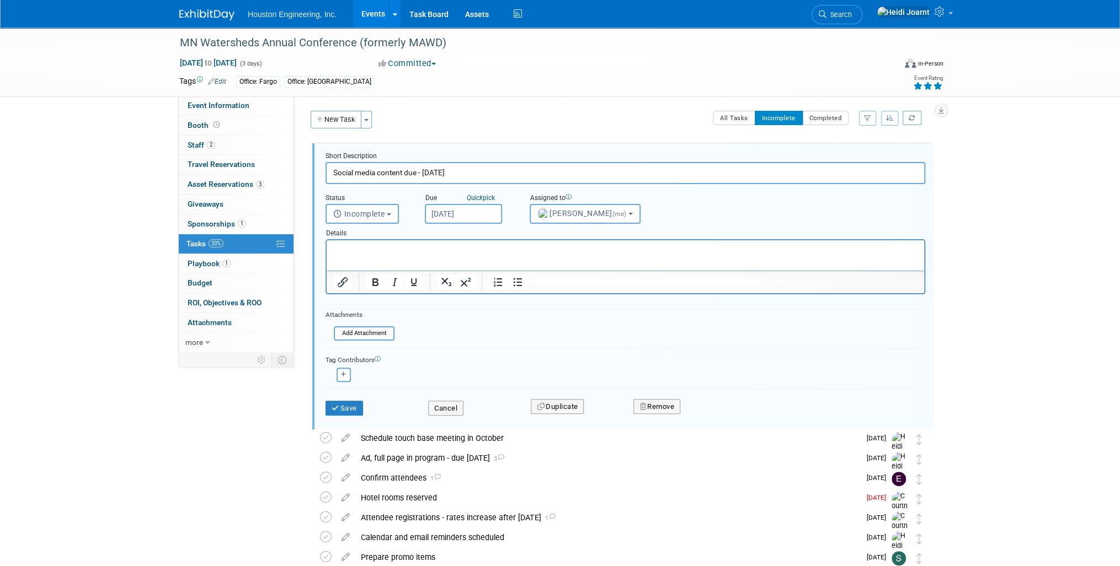
click at [375, 405] on div "Save" at bounding box center [368, 405] width 103 height 23
click at [342, 408] on button "Save" at bounding box center [344, 408] width 38 height 15
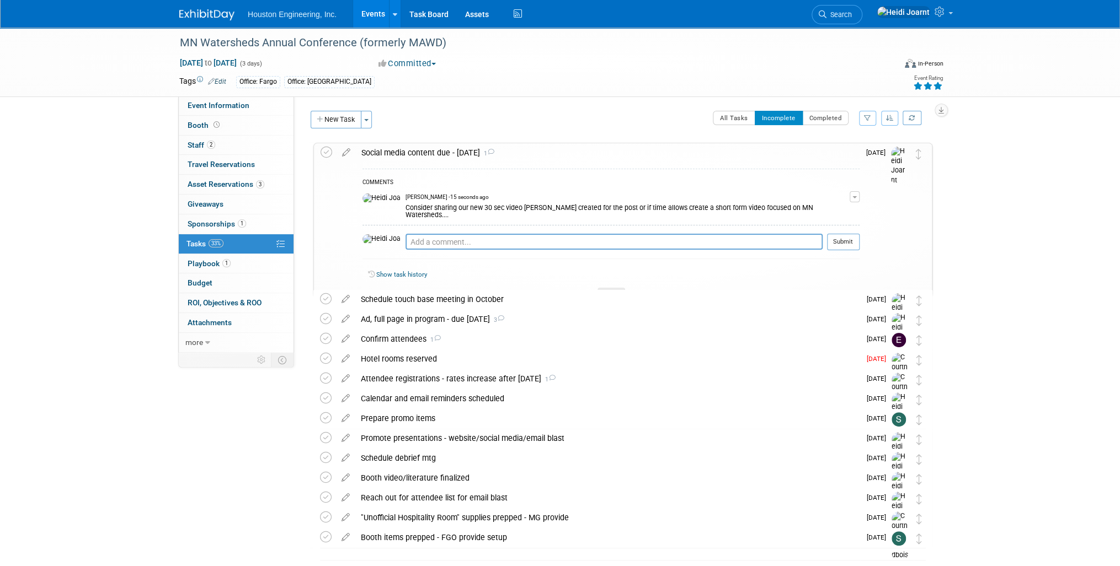
click at [371, 9] on link "Events" at bounding box center [373, 14] width 40 height 28
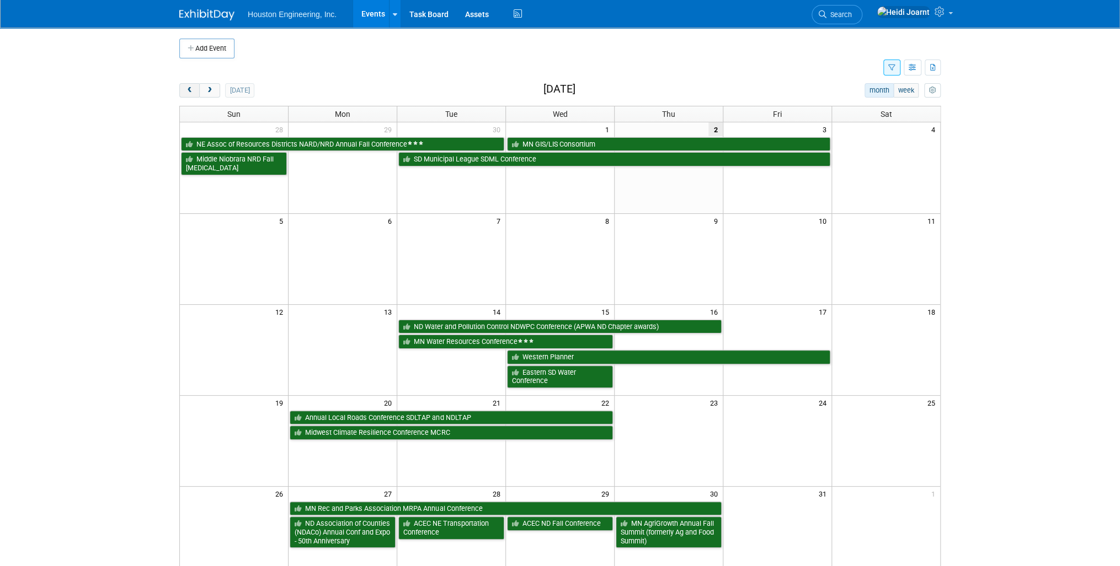
click at [186, 92] on span "prev" at bounding box center [189, 90] width 8 height 7
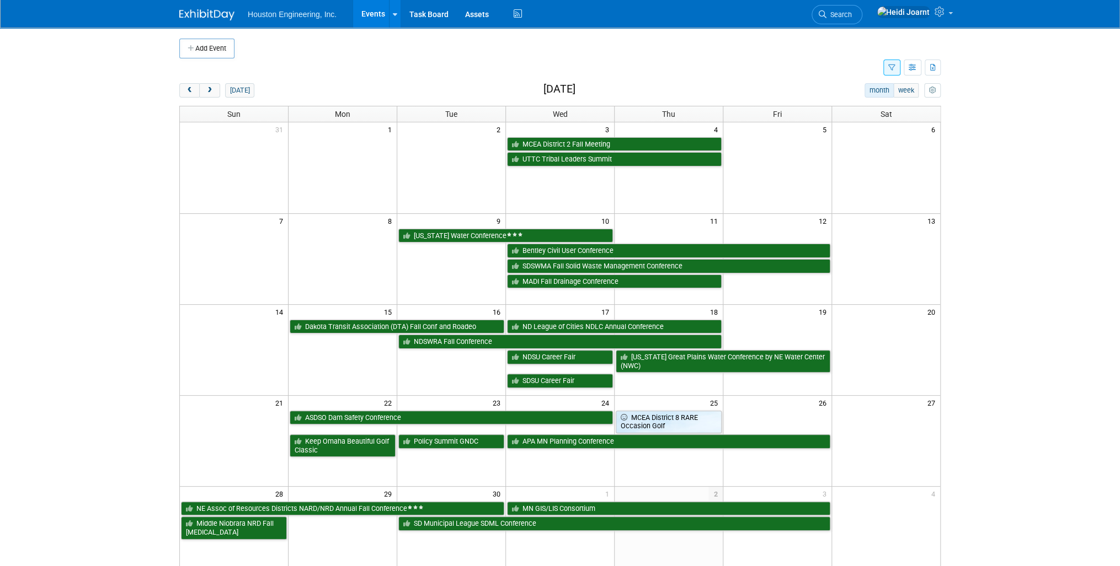
scroll to position [44, 0]
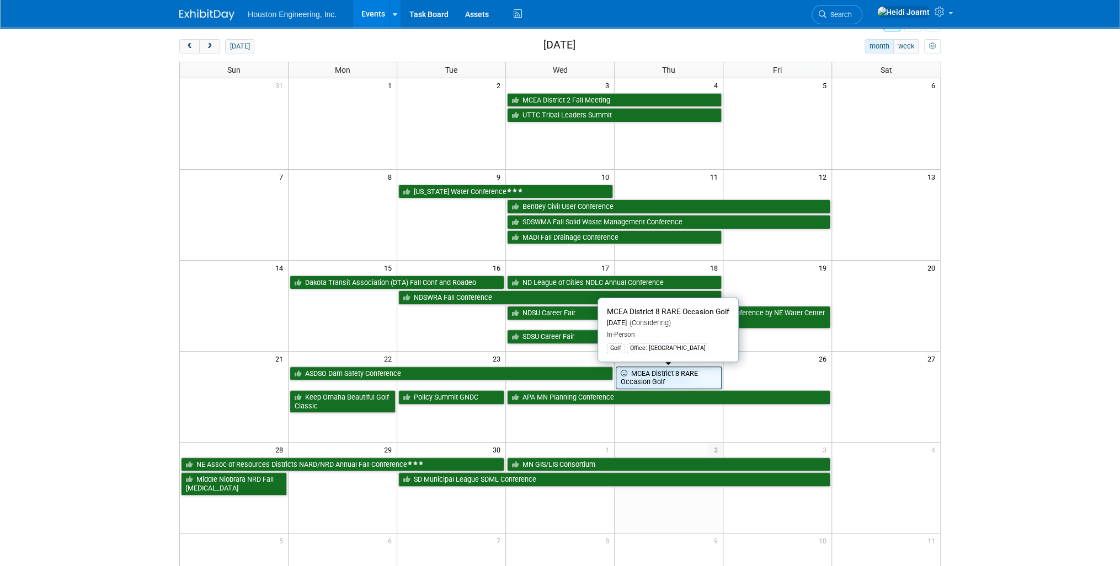
click at [691, 372] on link "MCEA District 8 RARE Occasion Golf" at bounding box center [669, 378] width 106 height 23
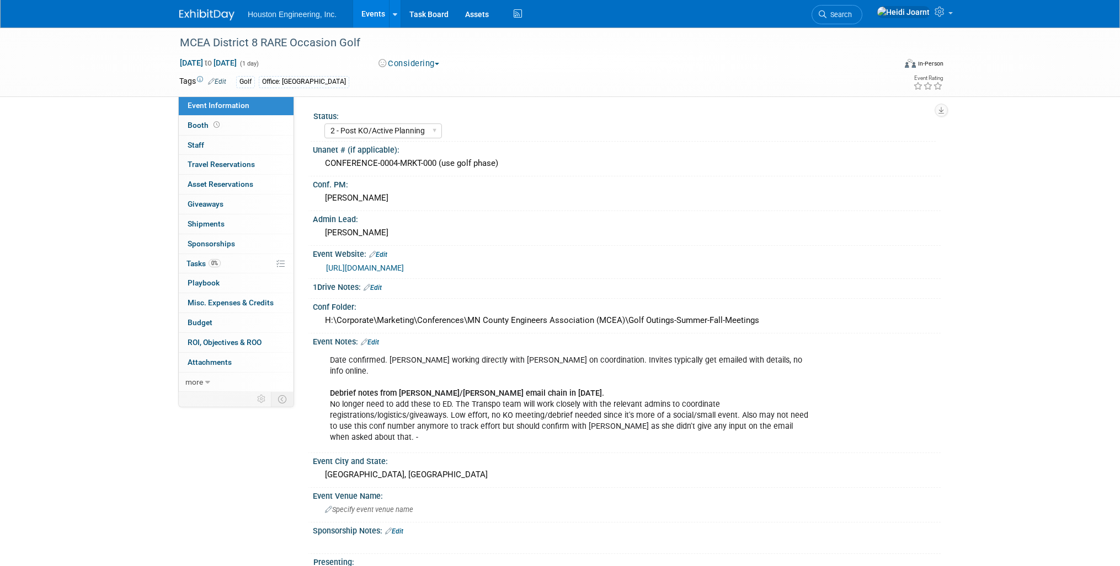
select select "2 - Post KO/Active Planning"
select select "No"
select select "Transportation"
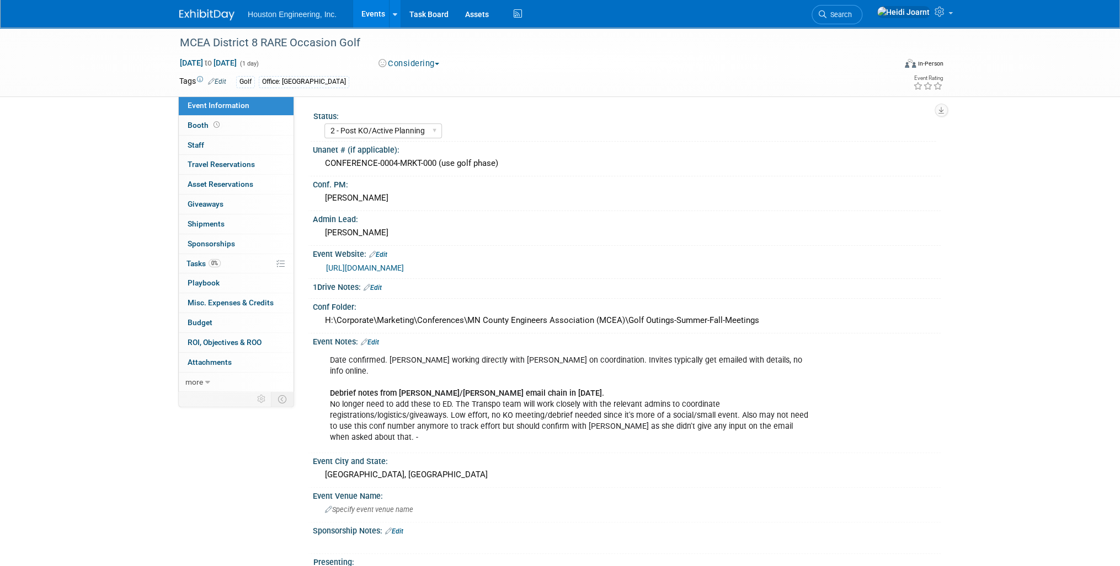
click at [416, 68] on button "Considering" at bounding box center [409, 64] width 69 height 12
click at [418, 74] on link "Committed" at bounding box center [418, 81] width 87 height 15
click at [365, 9] on link "Events" at bounding box center [373, 14] width 40 height 28
